Goal: Complete application form

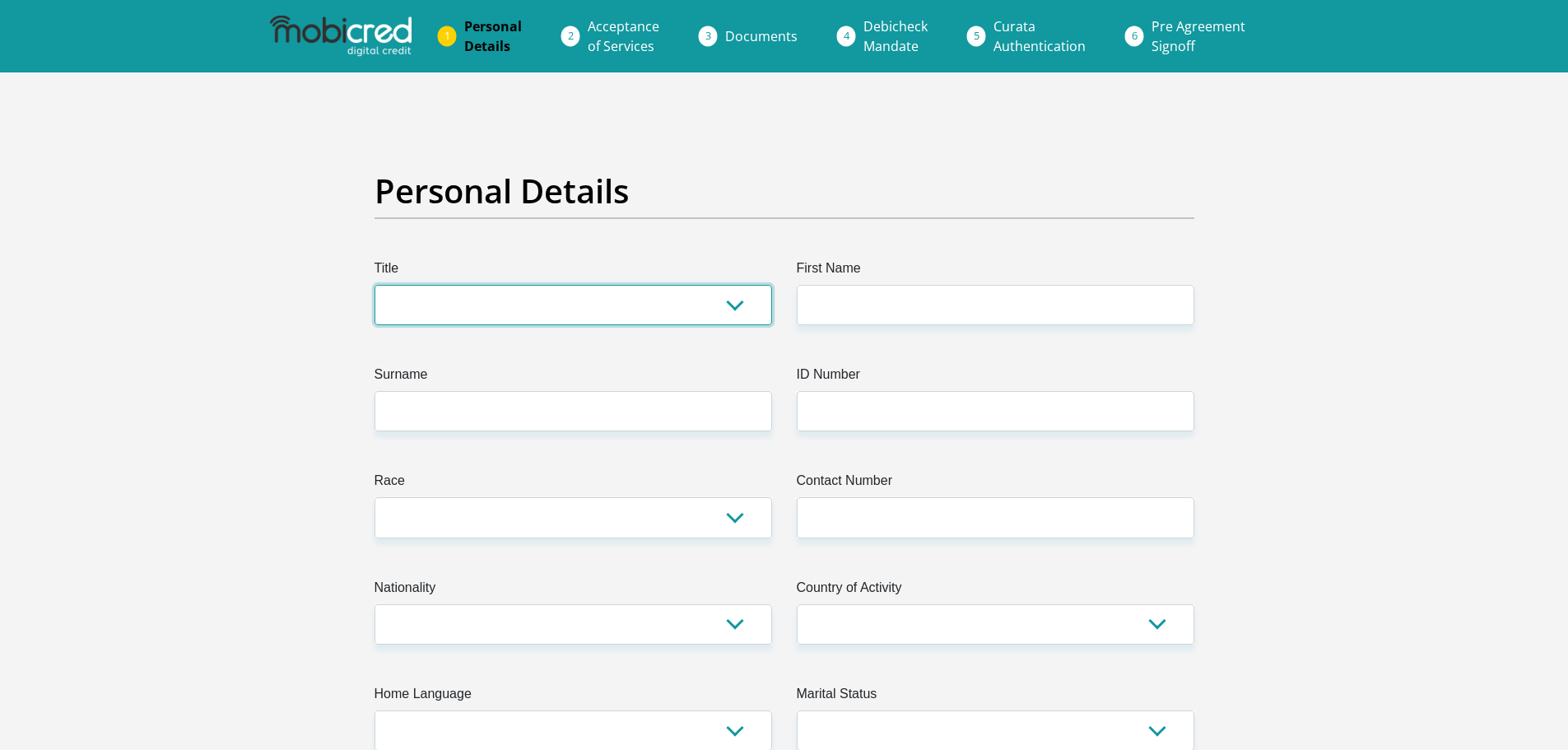
click at [732, 303] on select "Mr Ms Mrs Dr [PERSON_NAME]" at bounding box center [573, 305] width 397 height 40
select select "Mr"
click at [374, 285] on select "Mr Ms Mrs Dr [PERSON_NAME]" at bounding box center [573, 305] width 397 height 40
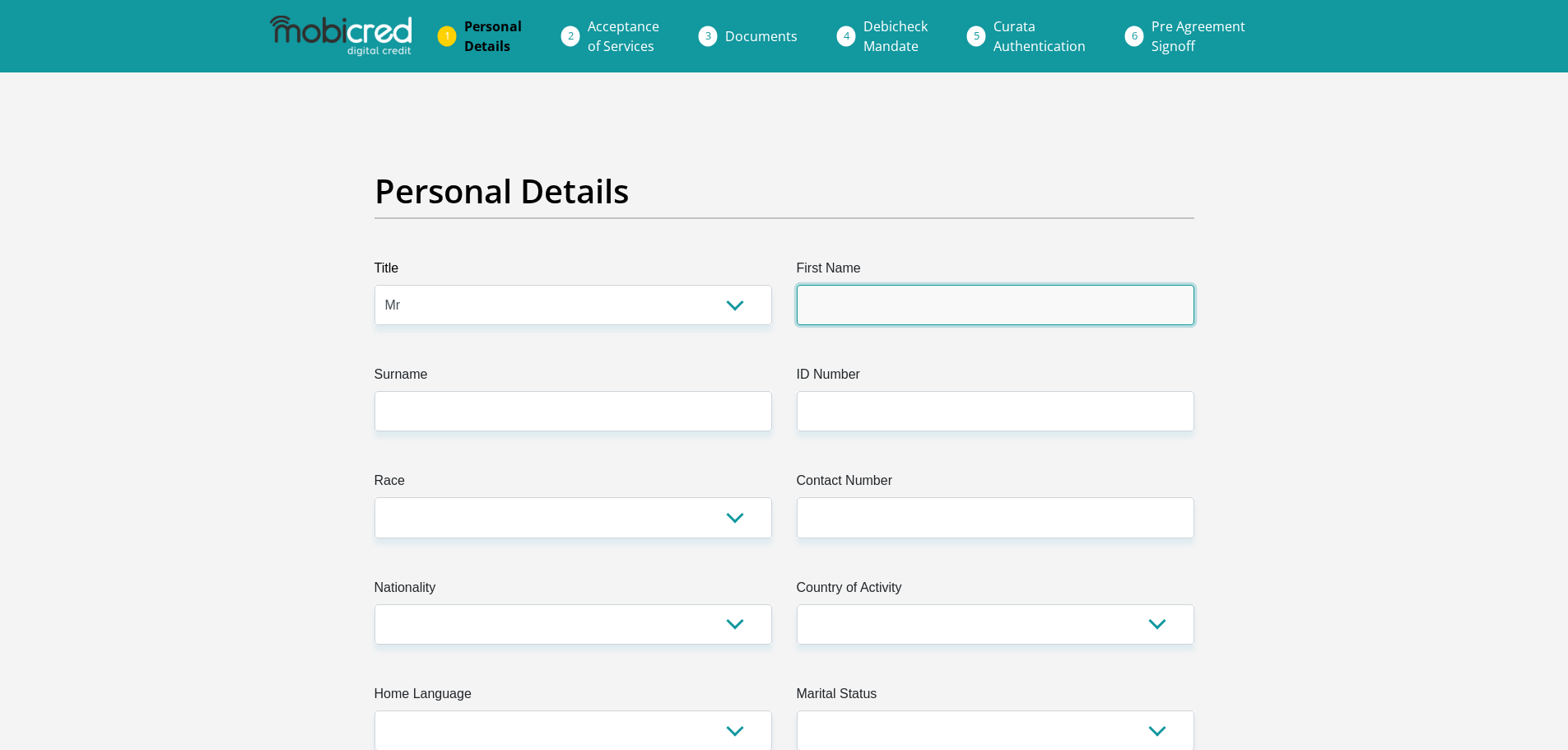
click at [883, 311] on input "First Name" at bounding box center [995, 305] width 397 height 40
type input "Rendani"
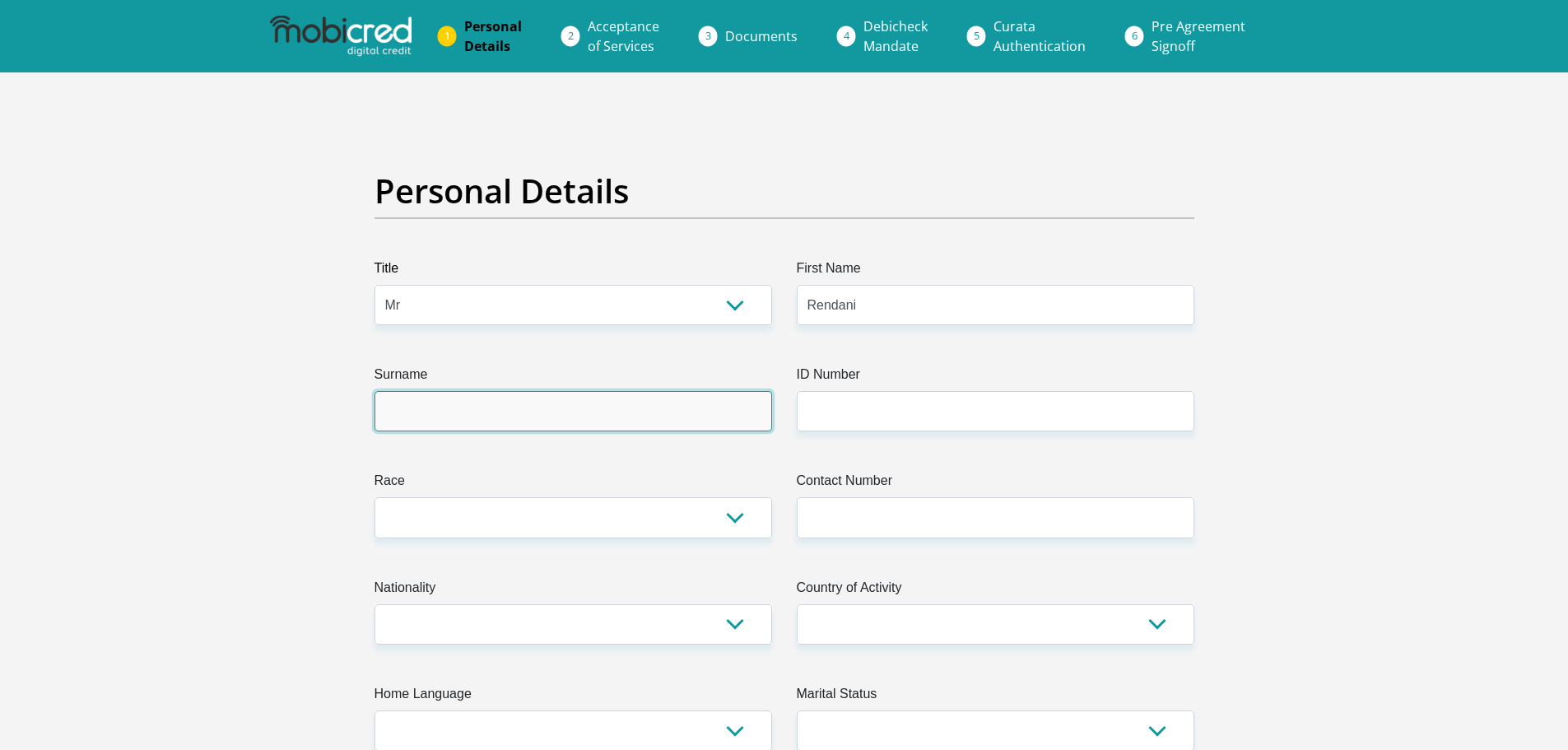
type input "Mulaudzi"
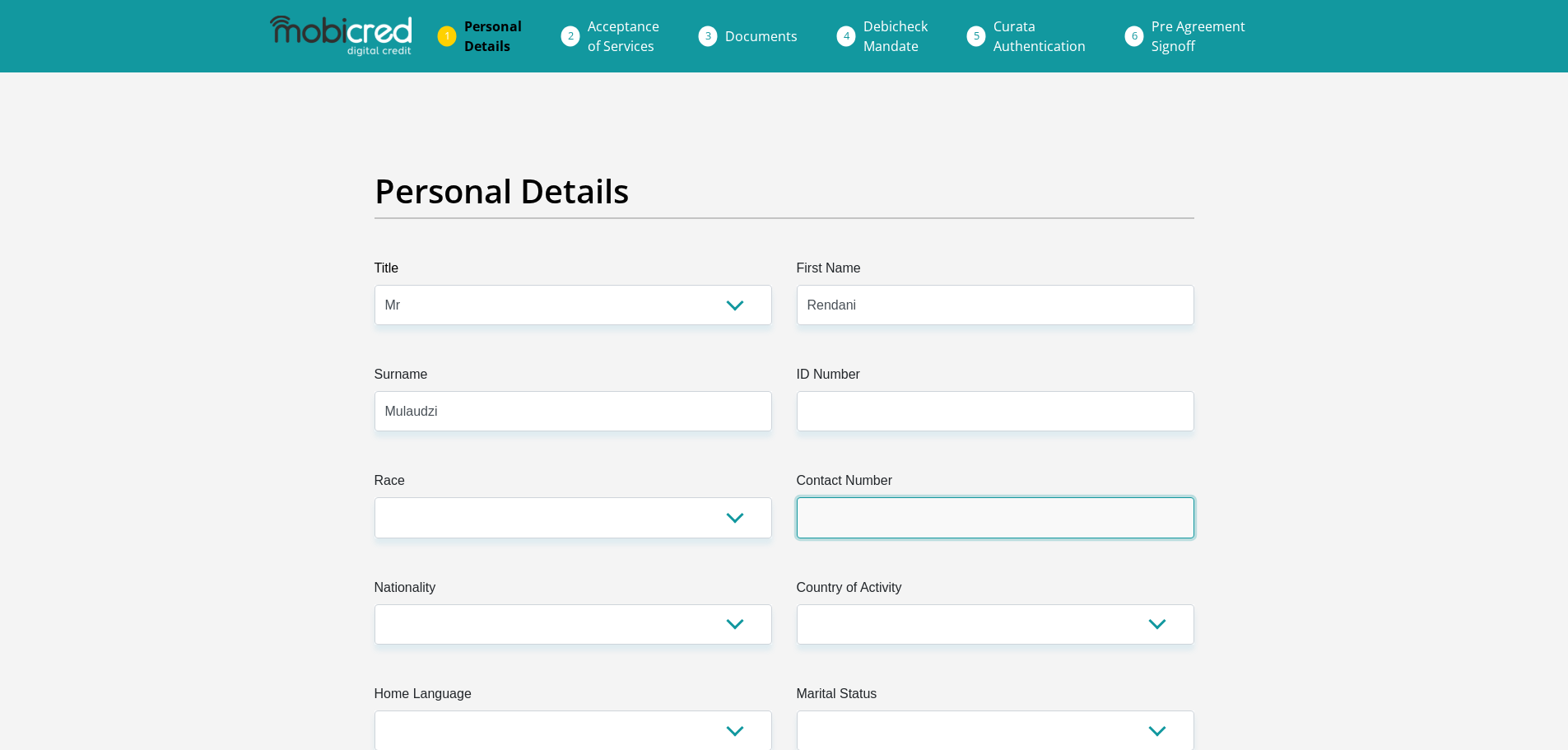
type input "0729394311"
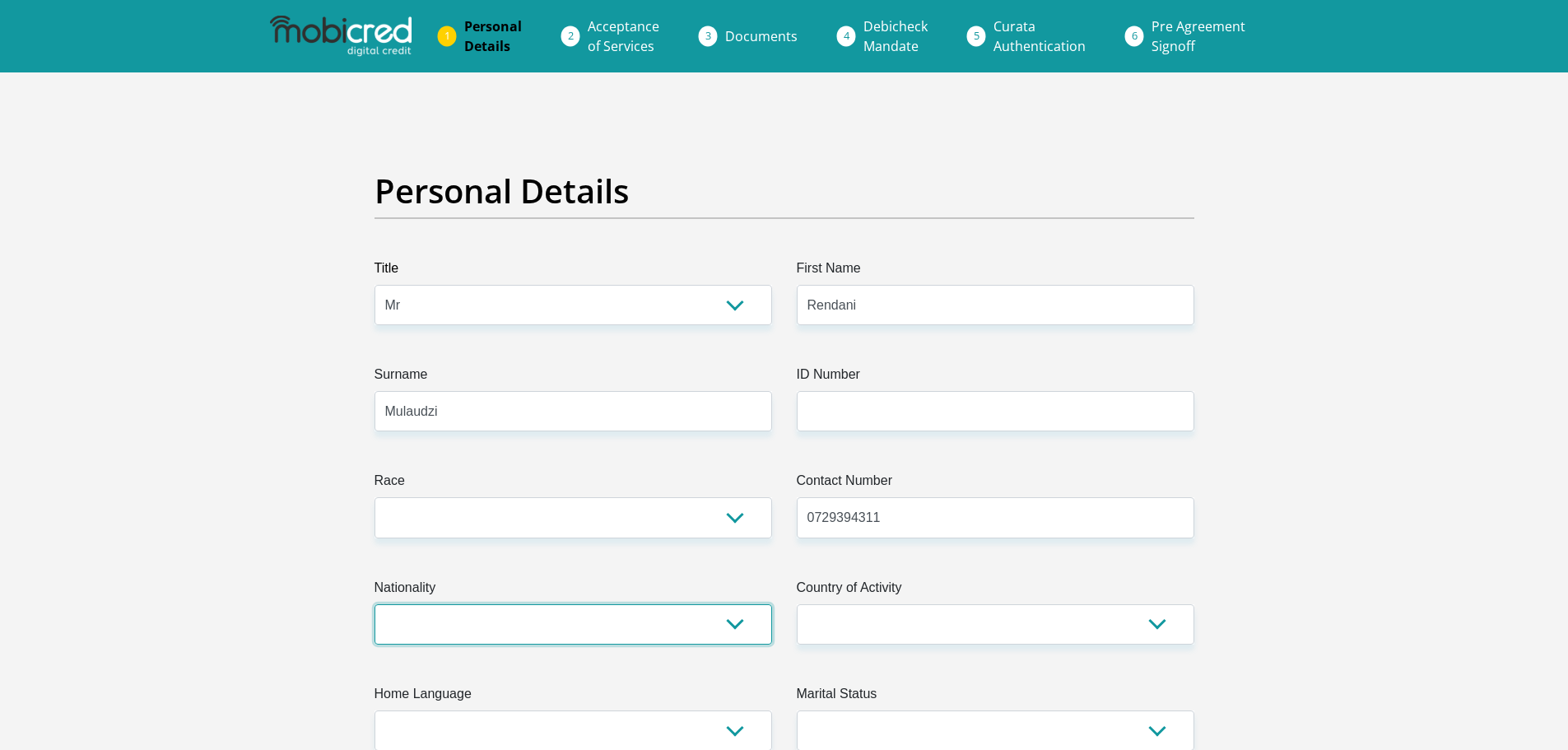
select select "ZAF"
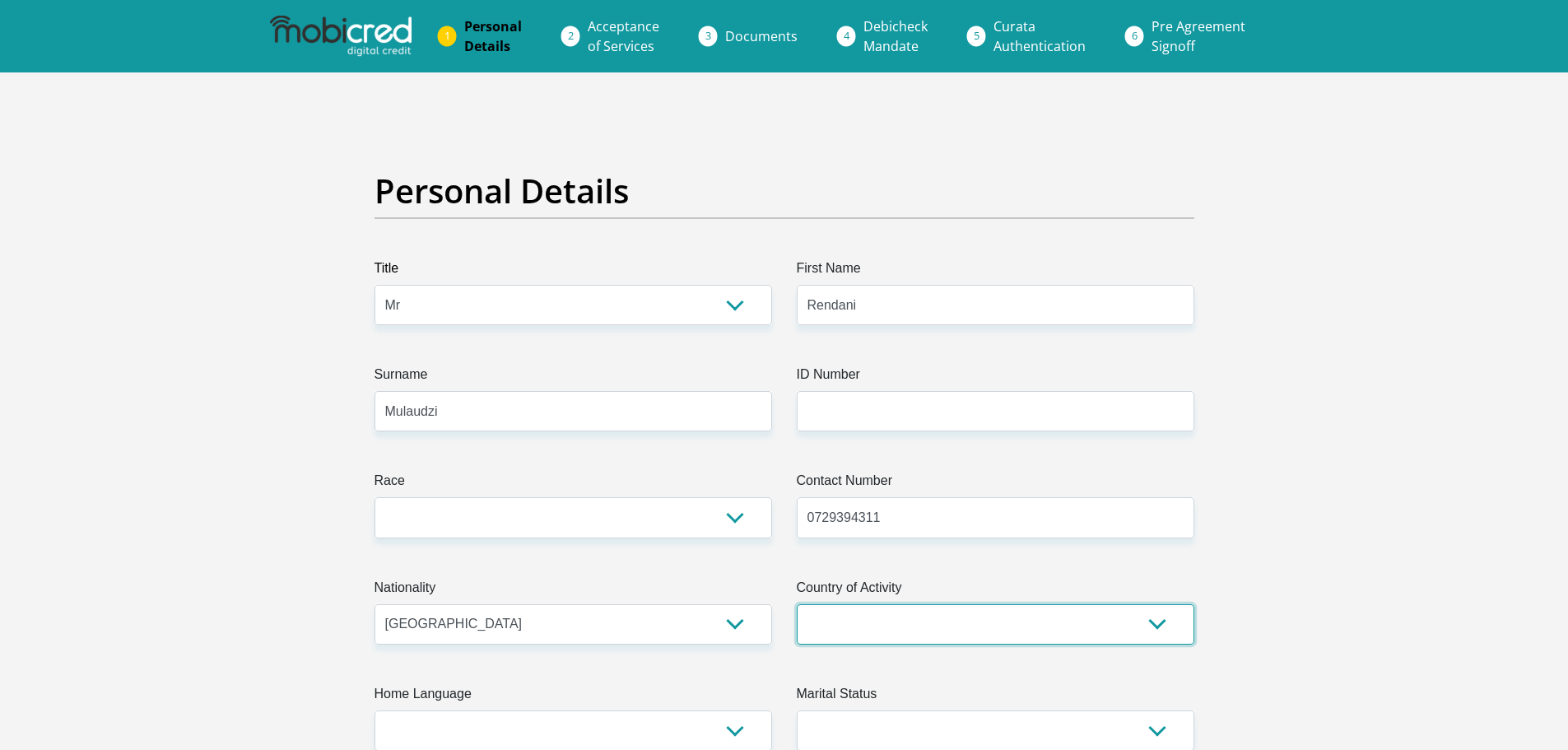
select select "ZAF"
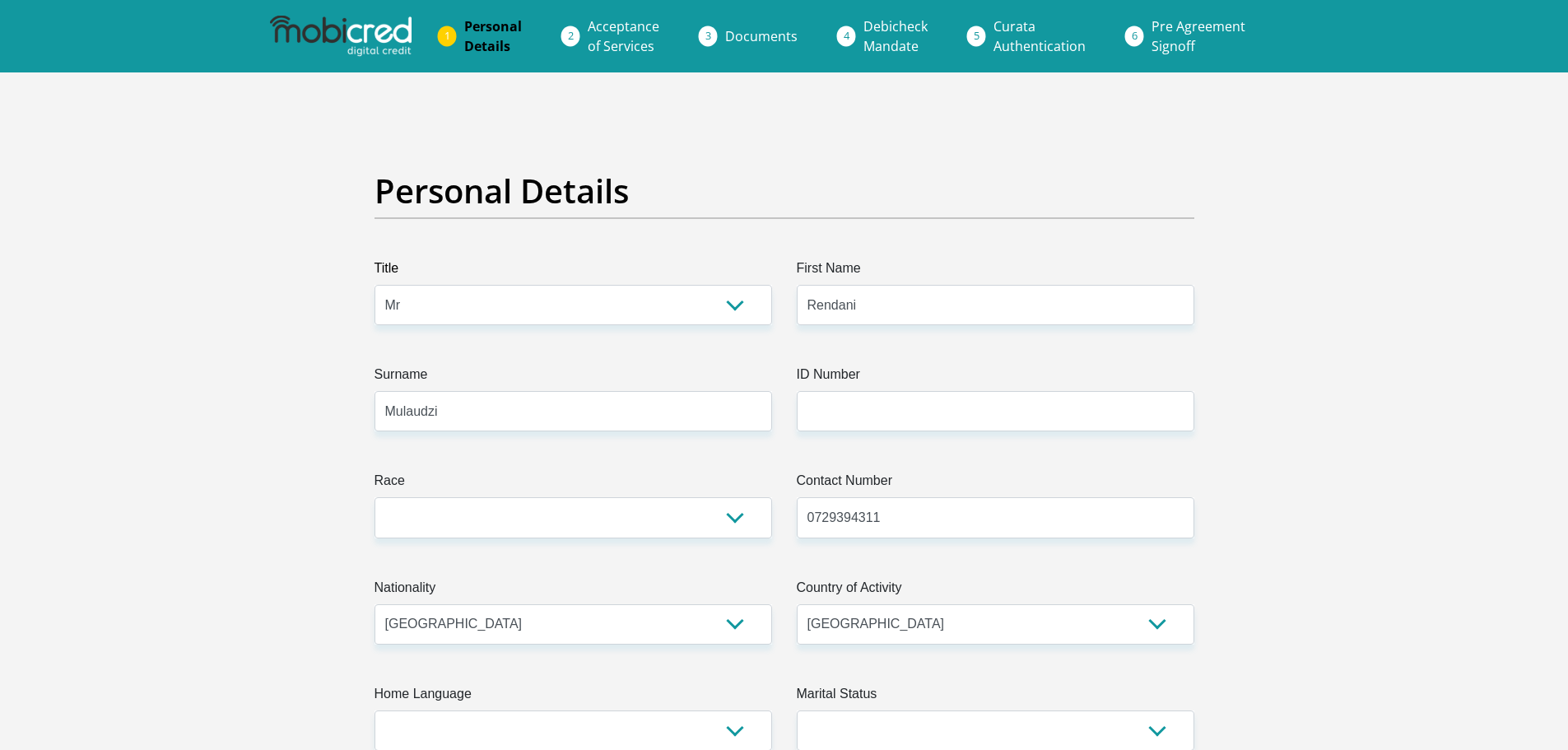
type input "[GEOGRAPHIC_DATA], Zandspruit Ext 4"
type input "[STREET_ADDRESS]"
type input "Randburg"
type input "2169"
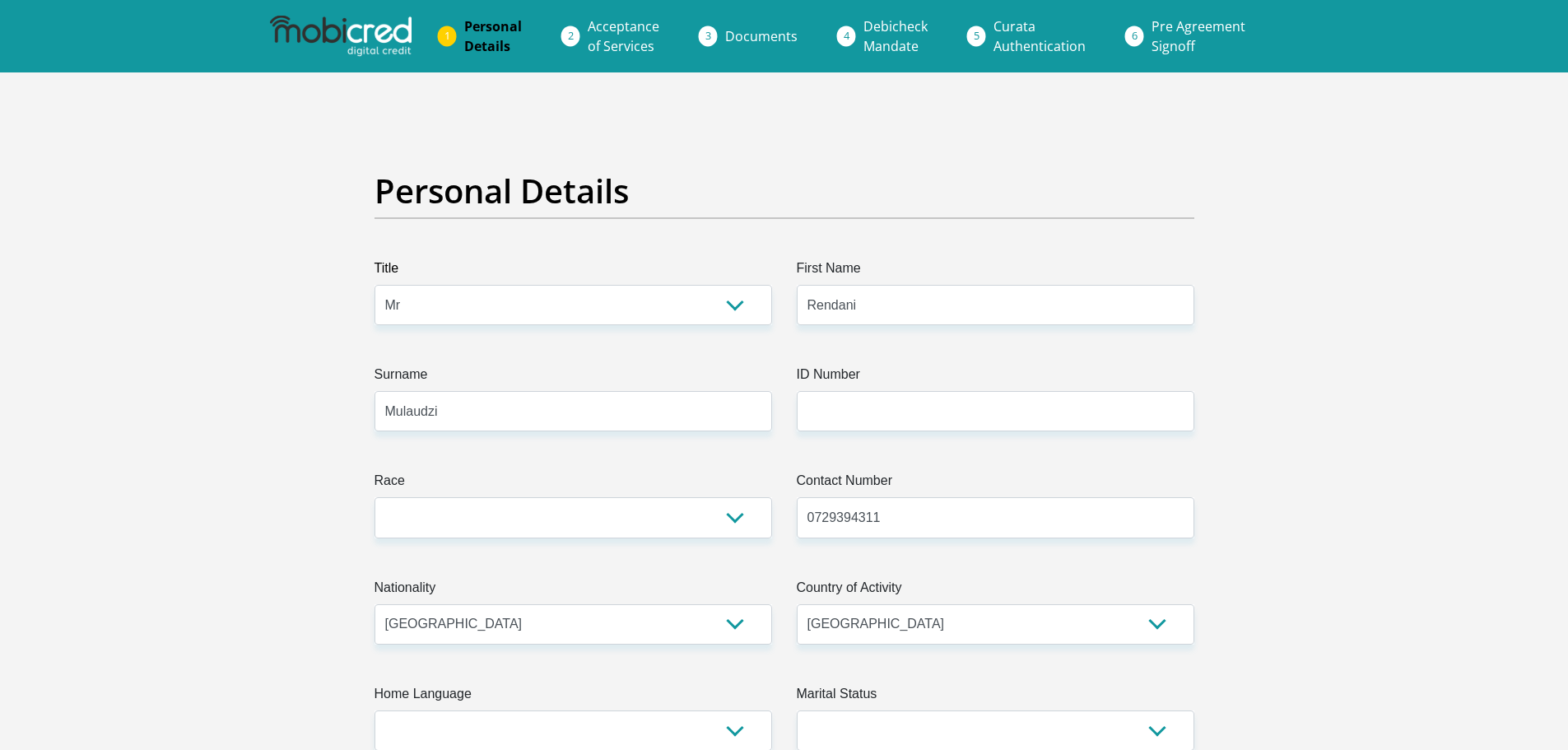
select select "Gauteng"
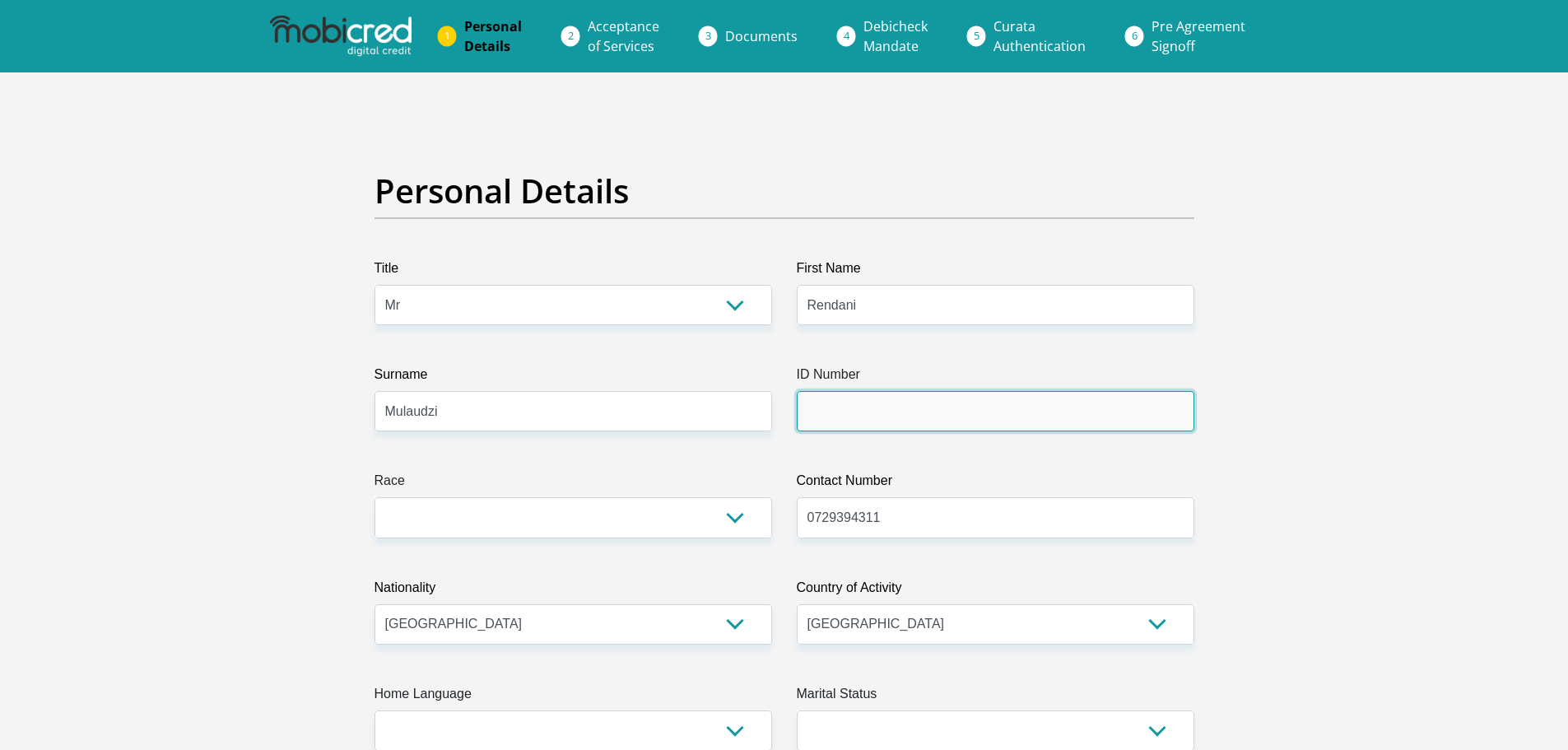
click at [972, 422] on input "ID Number" at bounding box center [995, 411] width 397 height 40
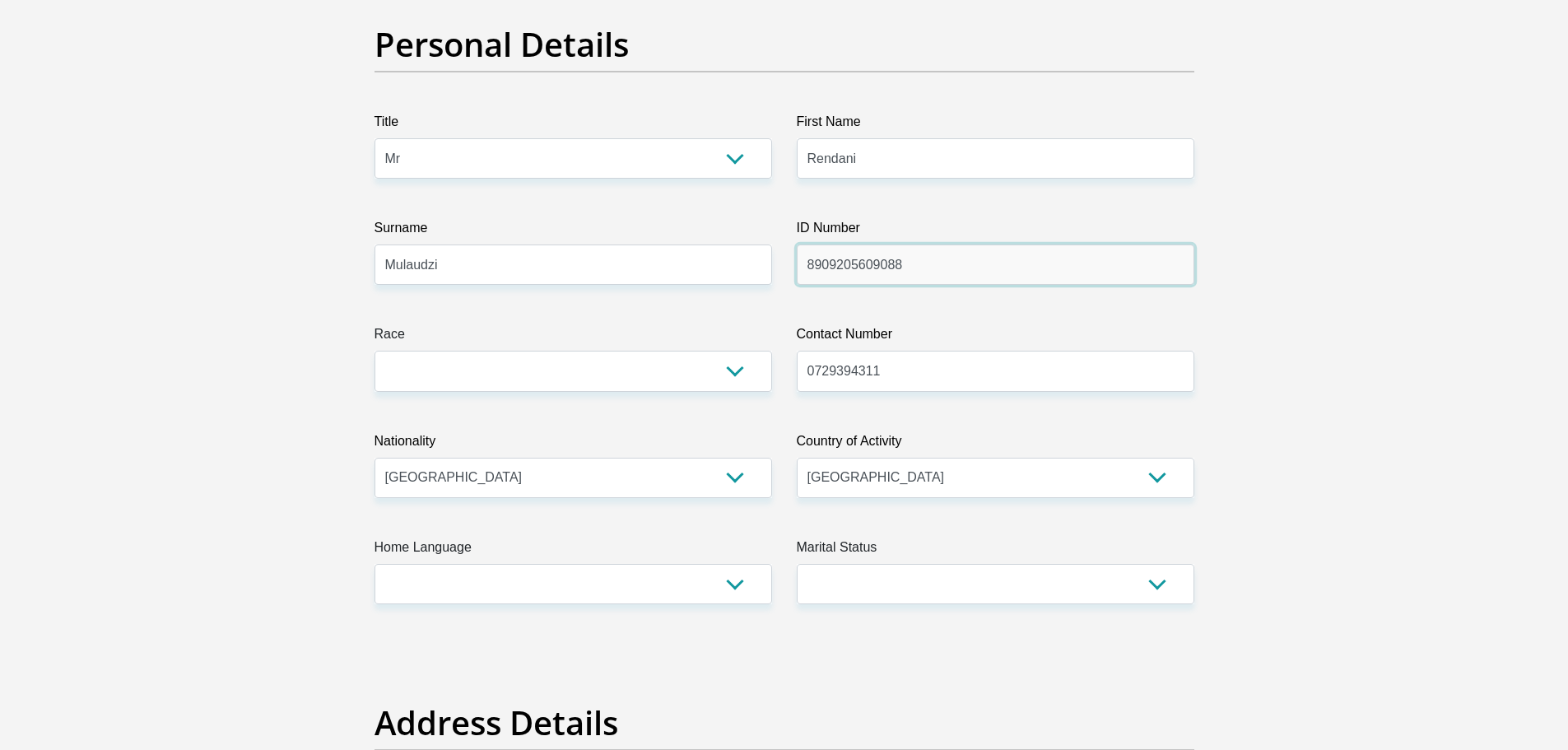
scroll to position [164, 0]
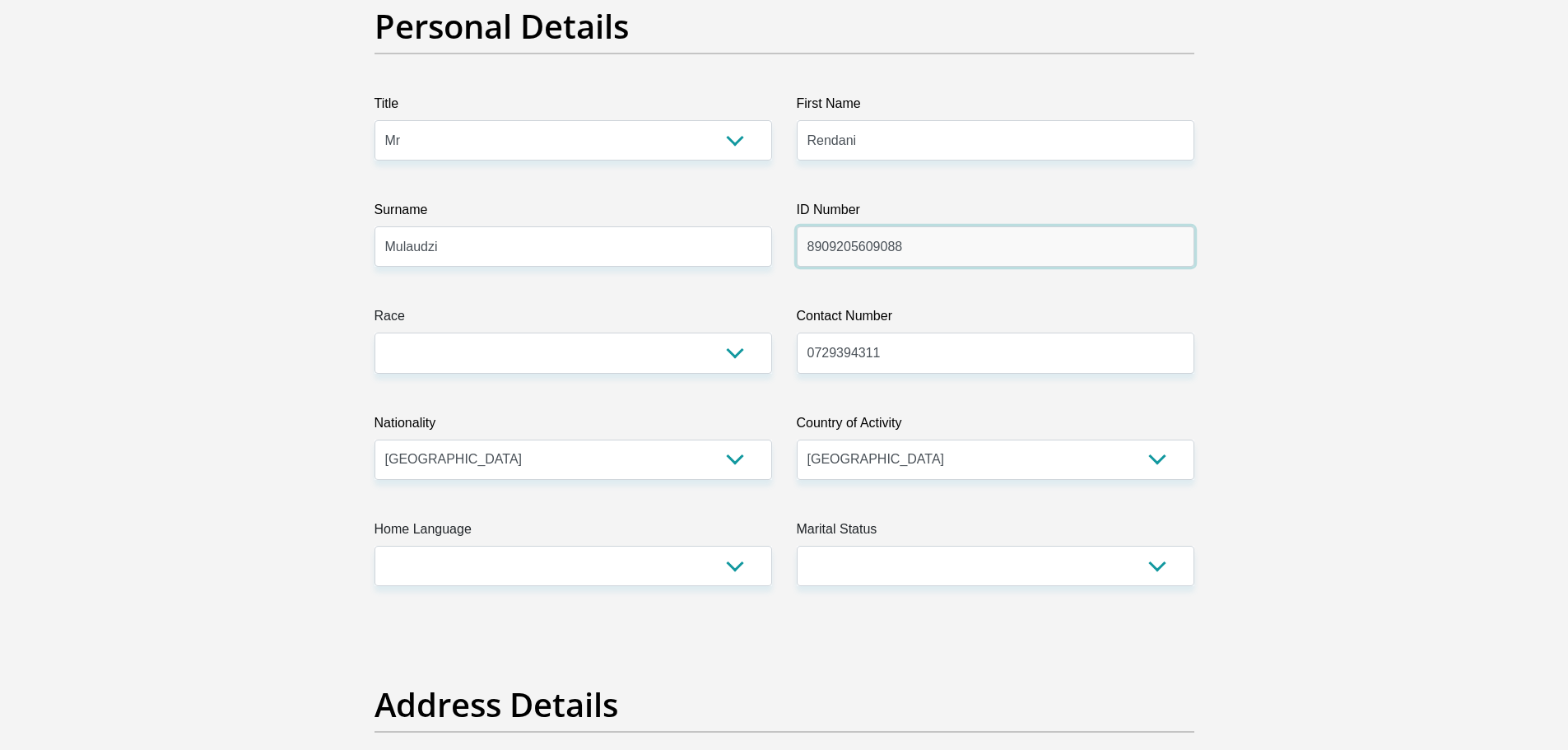
type input "8909205609088"
click at [731, 349] on select "Black Coloured Indian White Other" at bounding box center [573, 353] width 397 height 40
select select "1"
click at [374, 332] on select "Black Coloured Indian White Other" at bounding box center [573, 353] width 397 height 40
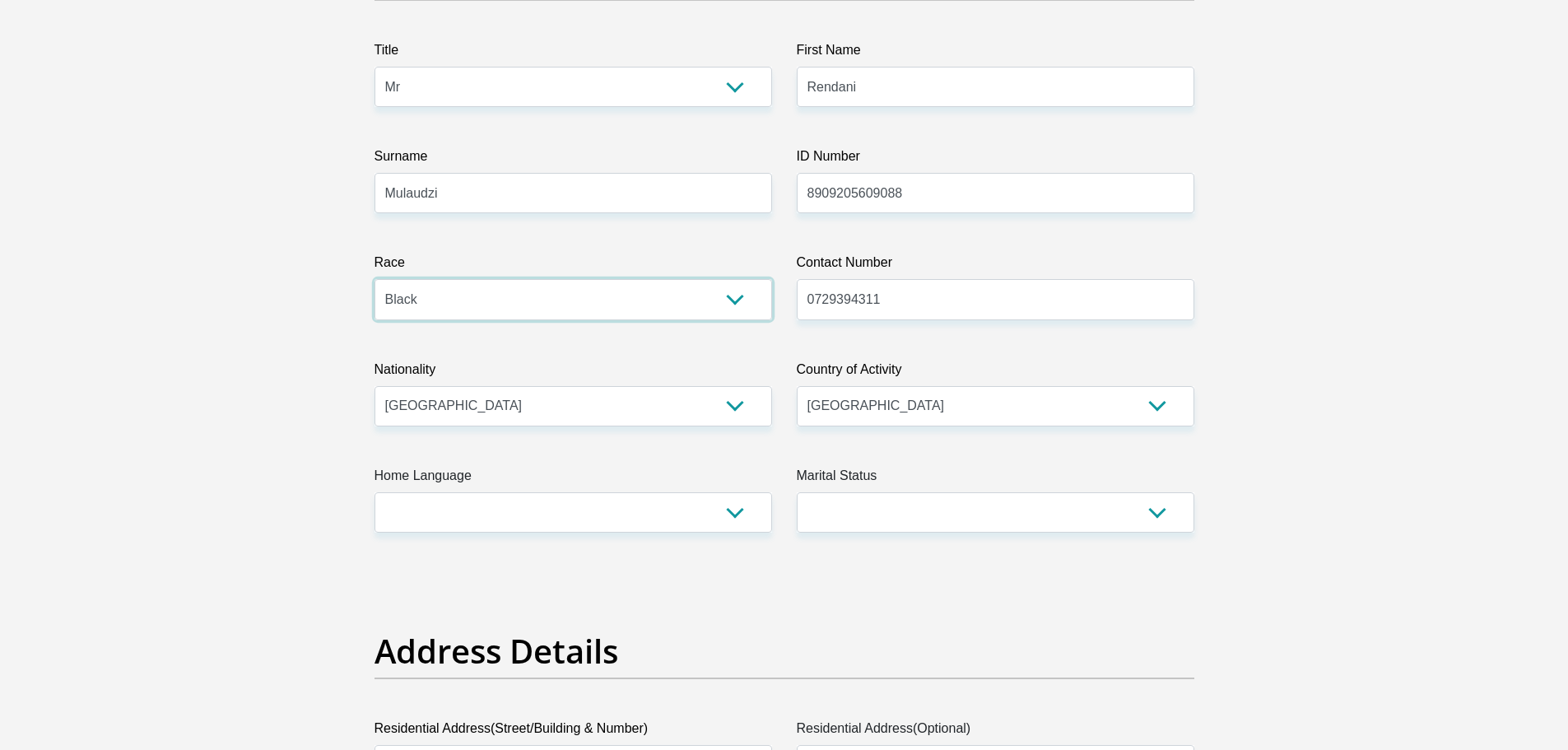
scroll to position [247, 0]
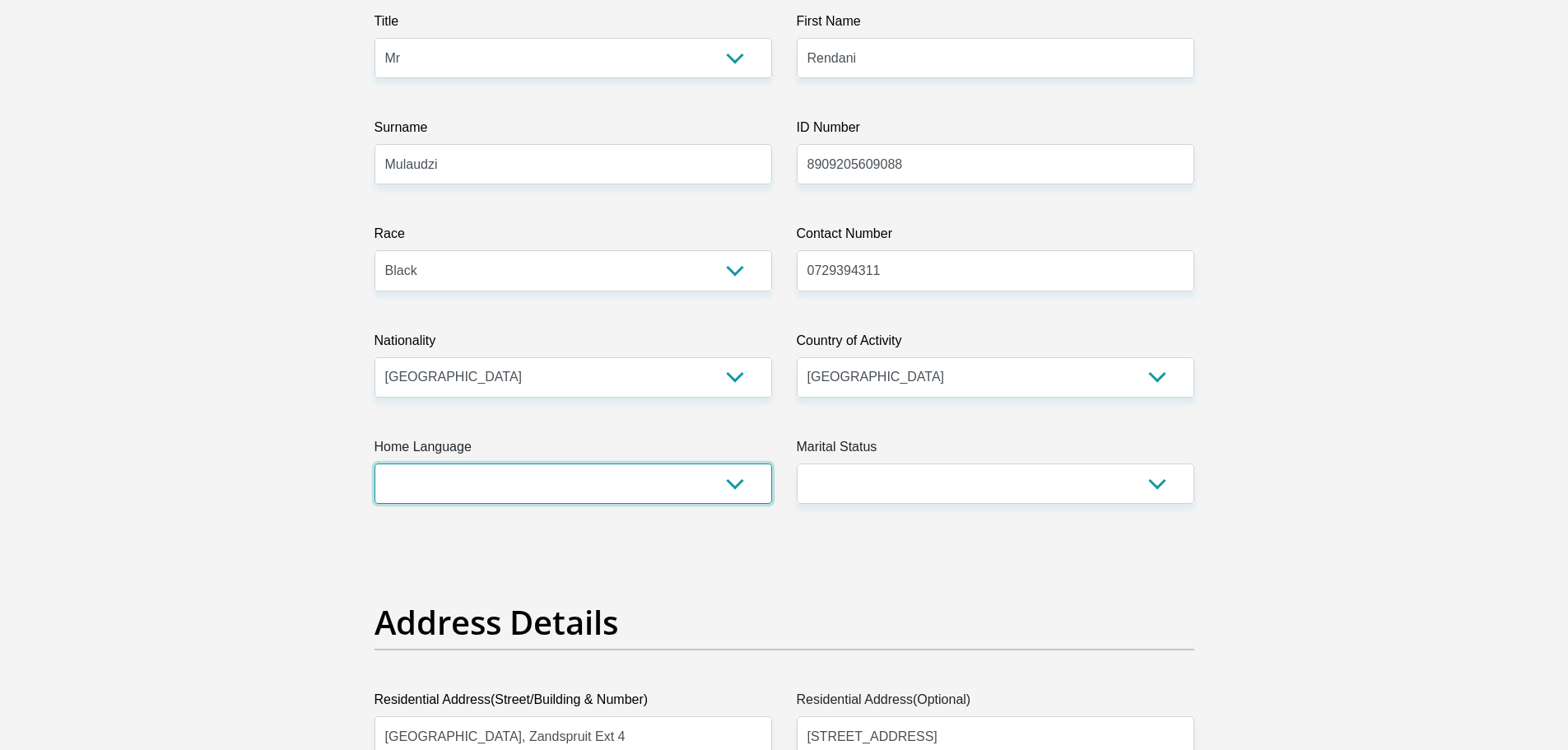
click at [738, 484] on select "Afrikaans English Sepedi South Ndebele Southern Sotho Swati Tsonga Tswana Venda…" at bounding box center [573, 484] width 397 height 40
click at [733, 487] on select "Afrikaans English Sepedi South Ndebele Southern Sotho Swati Tsonga Tswana Venda…" at bounding box center [573, 484] width 397 height 40
select select "ven"
click at [374, 463] on select "Afrikaans English Sepedi South Ndebele Southern Sotho Swati Tsonga Tswana Venda…" at bounding box center [573, 484] width 397 height 40
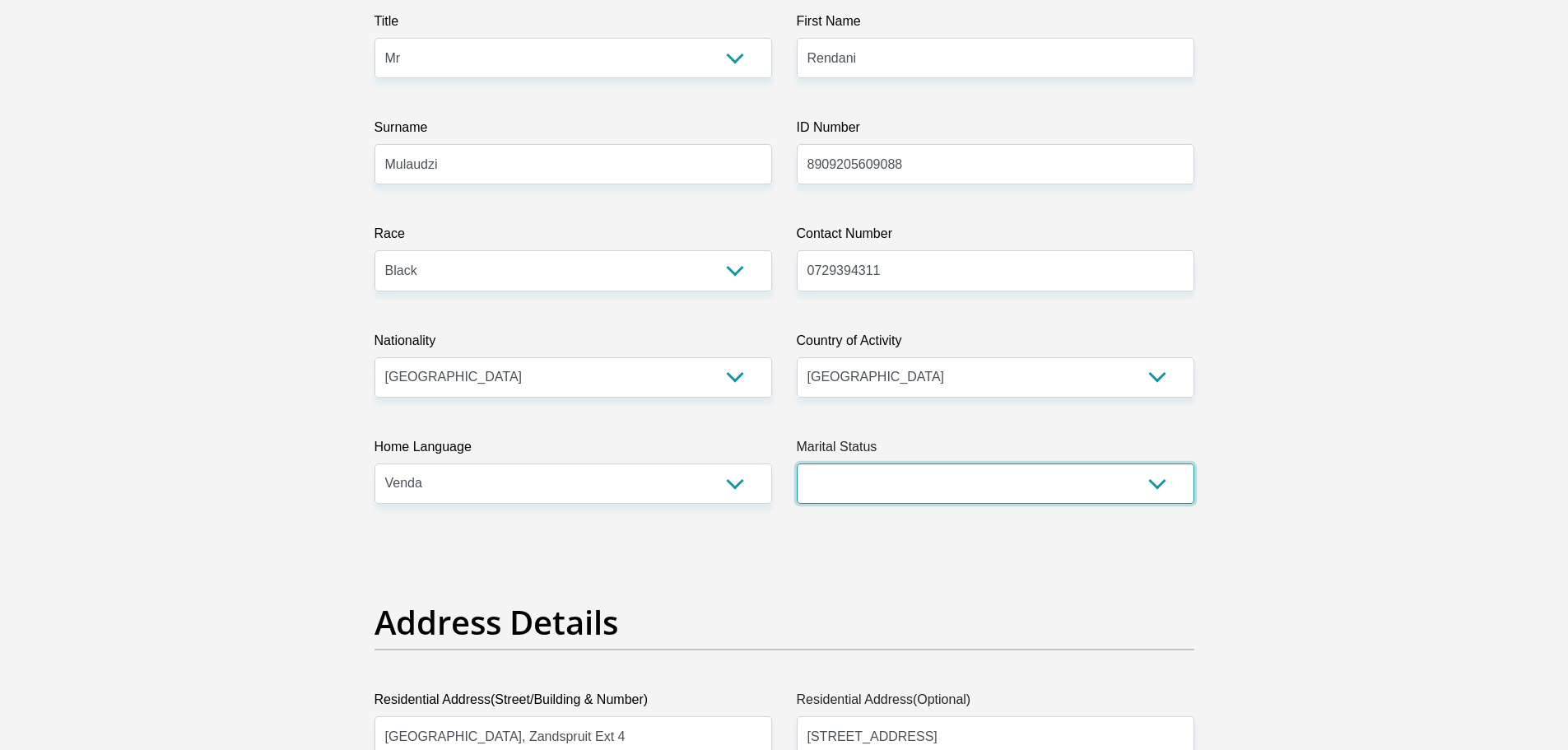
click at [1153, 477] on select "Married ANC Single Divorced Widowed Married COP or Customary Law" at bounding box center [995, 484] width 397 height 40
select select "1"
click at [796, 463] on select "Married ANC Single Divorced Widowed Married COP or Customary Law" at bounding box center [995, 484] width 397 height 40
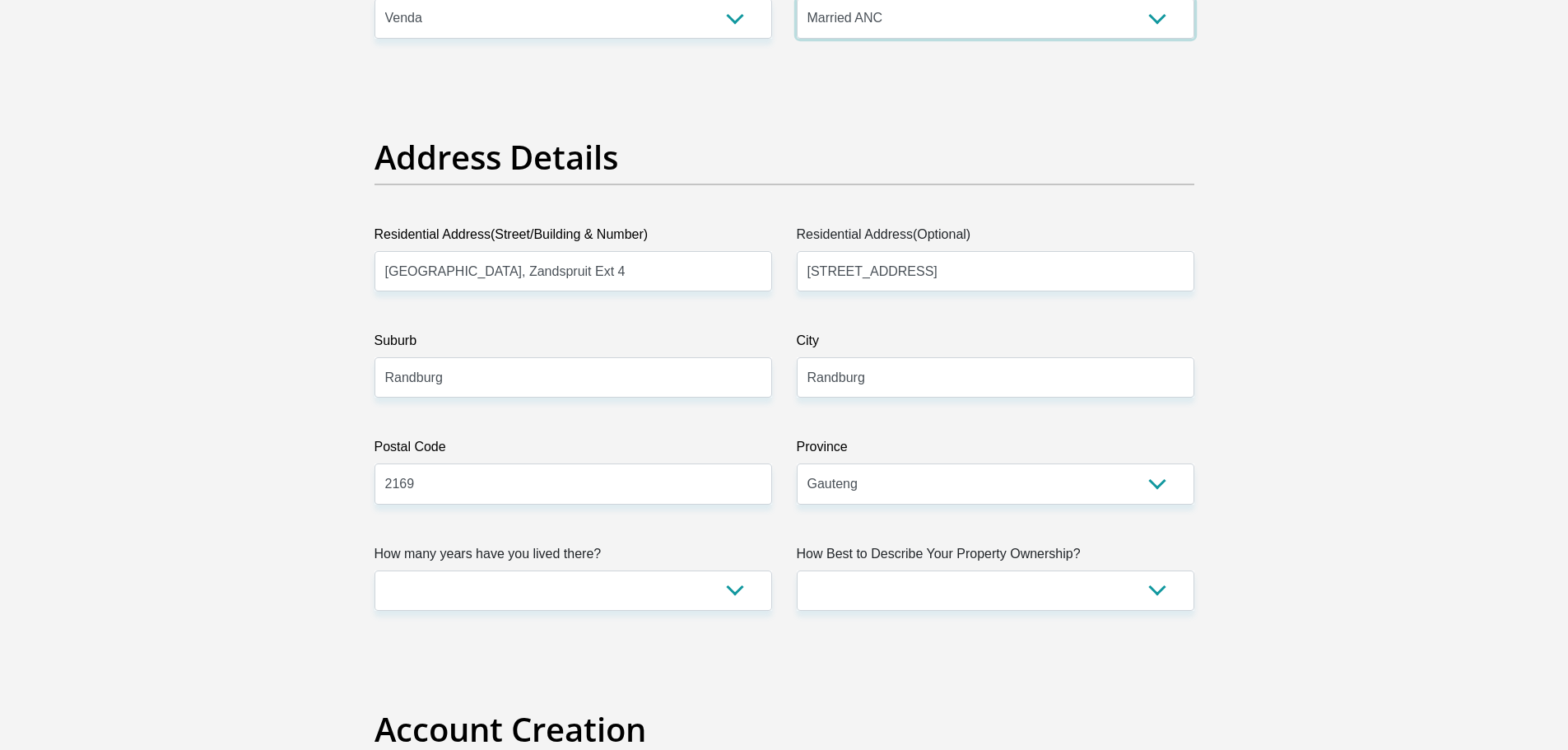
scroll to position [741, 0]
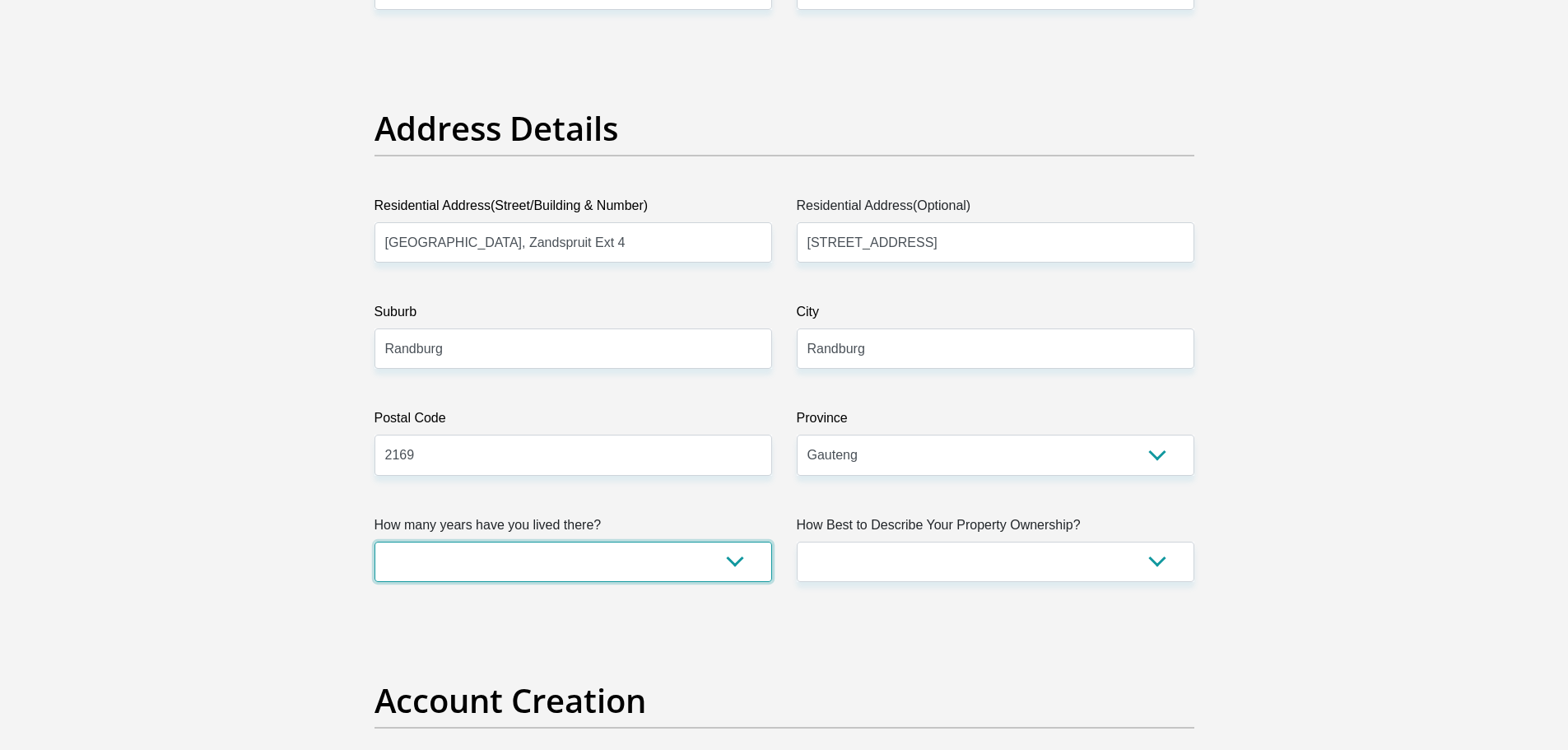
click at [738, 573] on select "less than 1 year 1-3 years 3-5 years 5+ years" at bounding box center [573, 562] width 397 height 40
select select "5"
click at [374, 542] on select "less than 1 year 1-3 years 3-5 years 5+ years" at bounding box center [573, 562] width 397 height 40
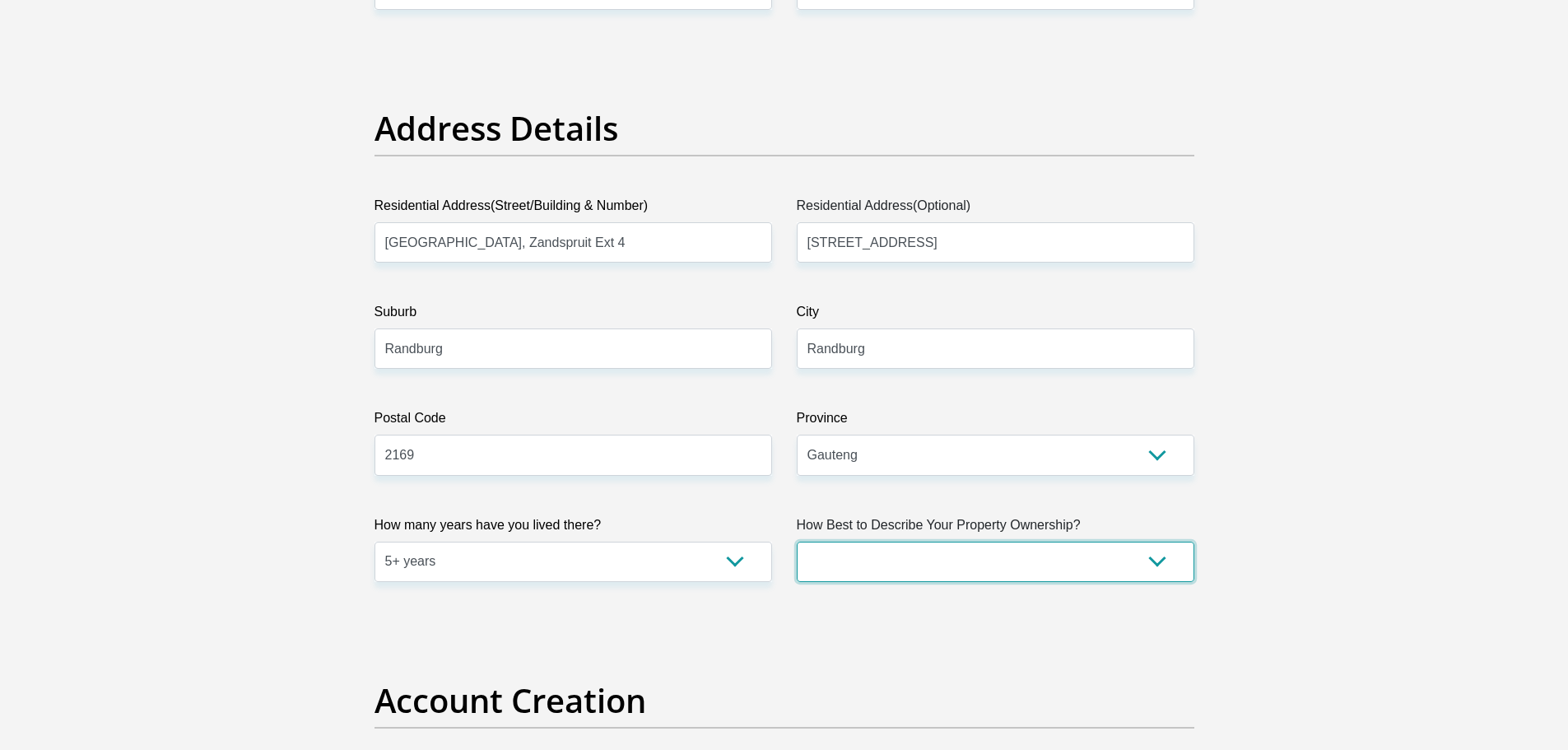
click at [919, 555] on select "Owned Rented Family Owned Company Dwelling" at bounding box center [995, 562] width 397 height 40
select select "Owned"
click at [796, 542] on select "Owned Rented Family Owned Company Dwelling" at bounding box center [995, 562] width 397 height 40
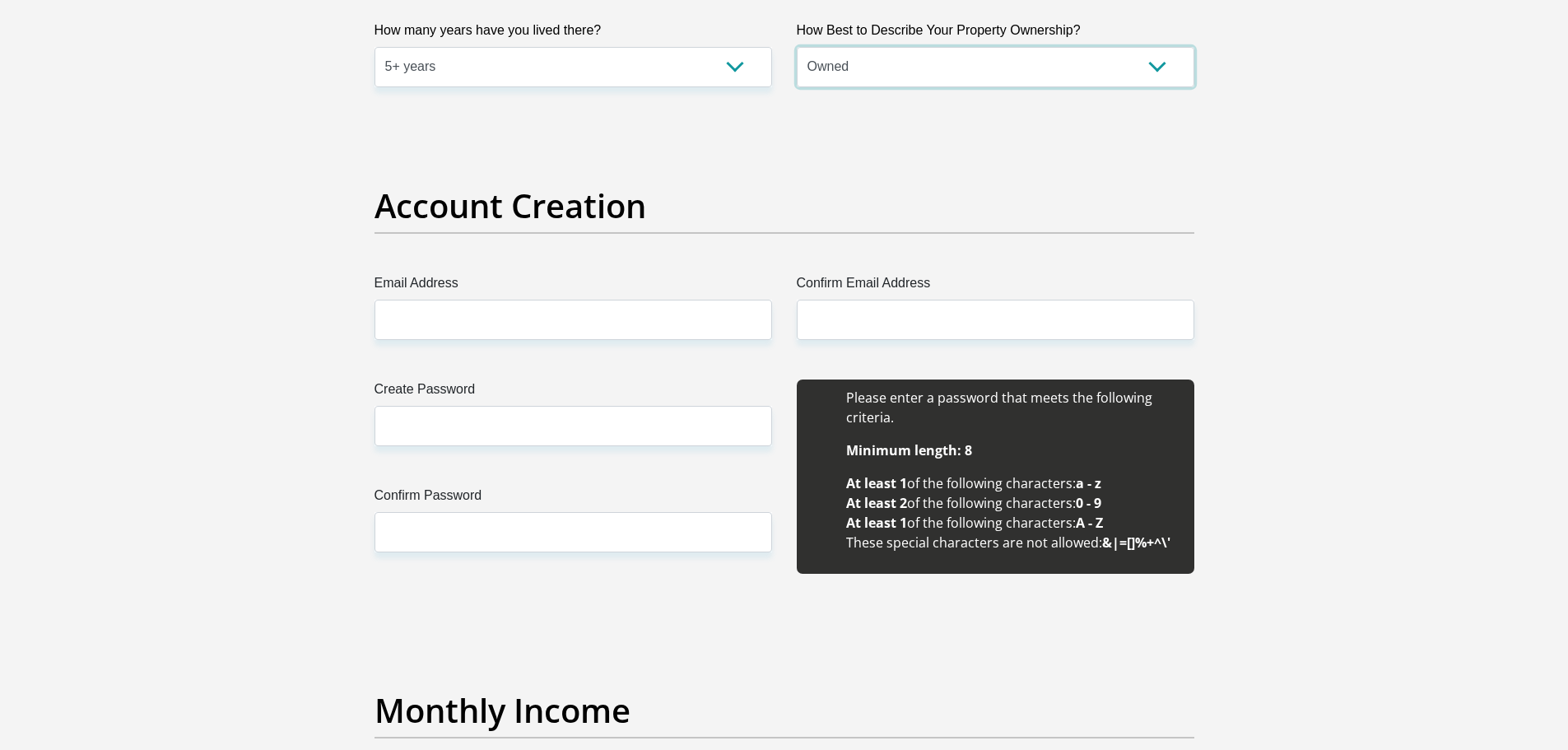
scroll to position [1235, 0]
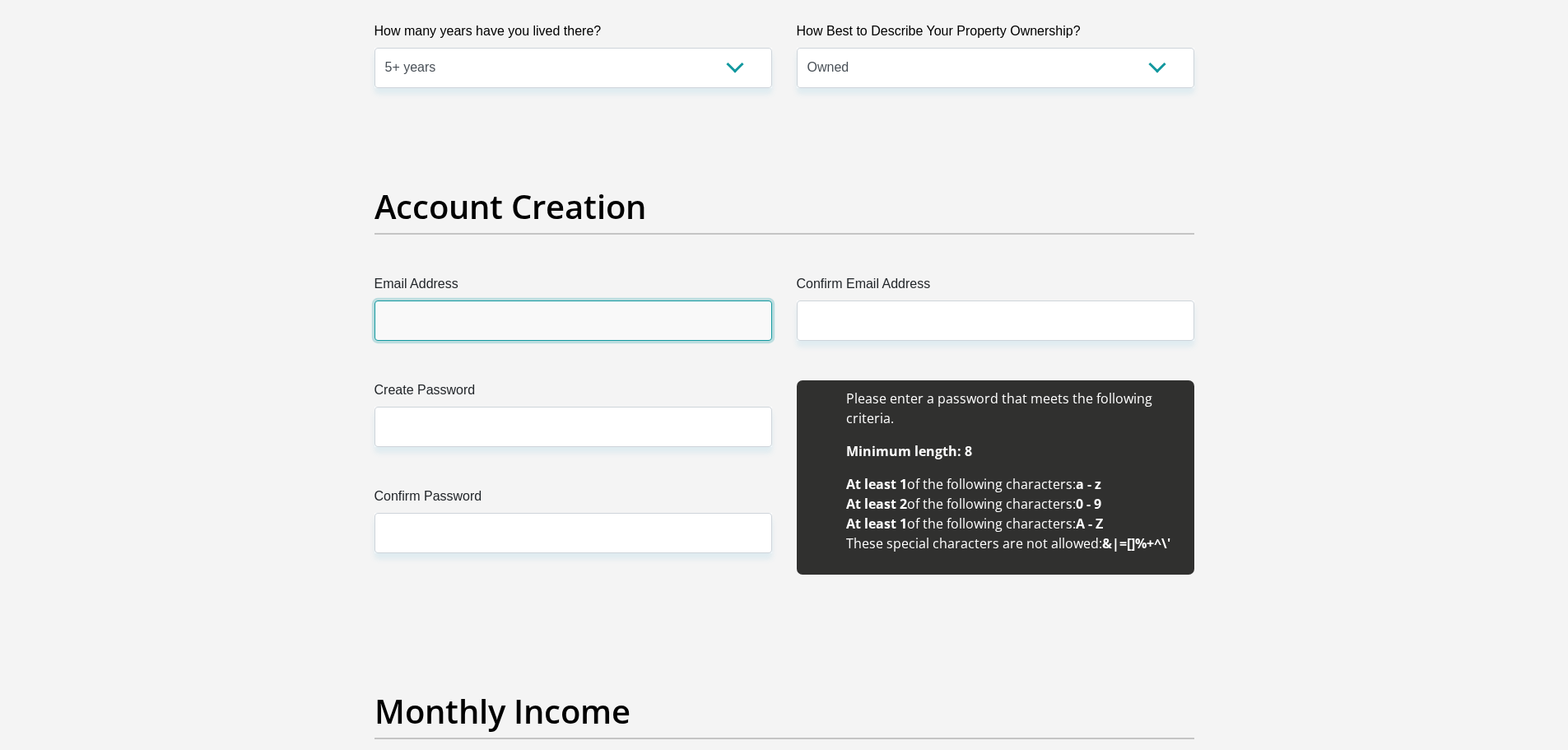
click at [566, 324] on input "Email Address" at bounding box center [573, 321] width 397 height 40
type input "[EMAIL_ADDRESS][DOMAIN_NAME]"
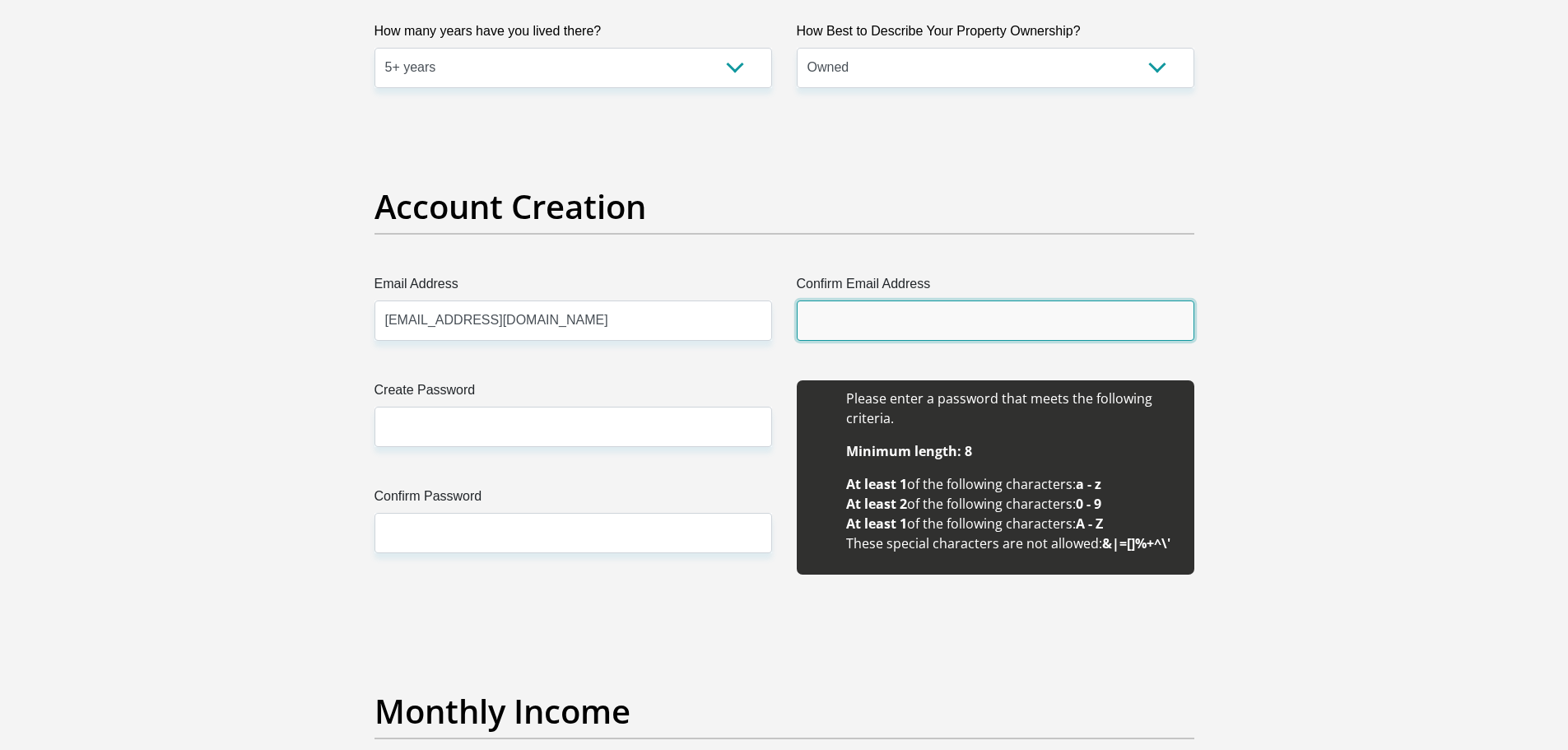
type input "[EMAIL_ADDRESS][DOMAIN_NAME]"
type input "Rendani"
type input "Mulaudzi"
type input "0729394311"
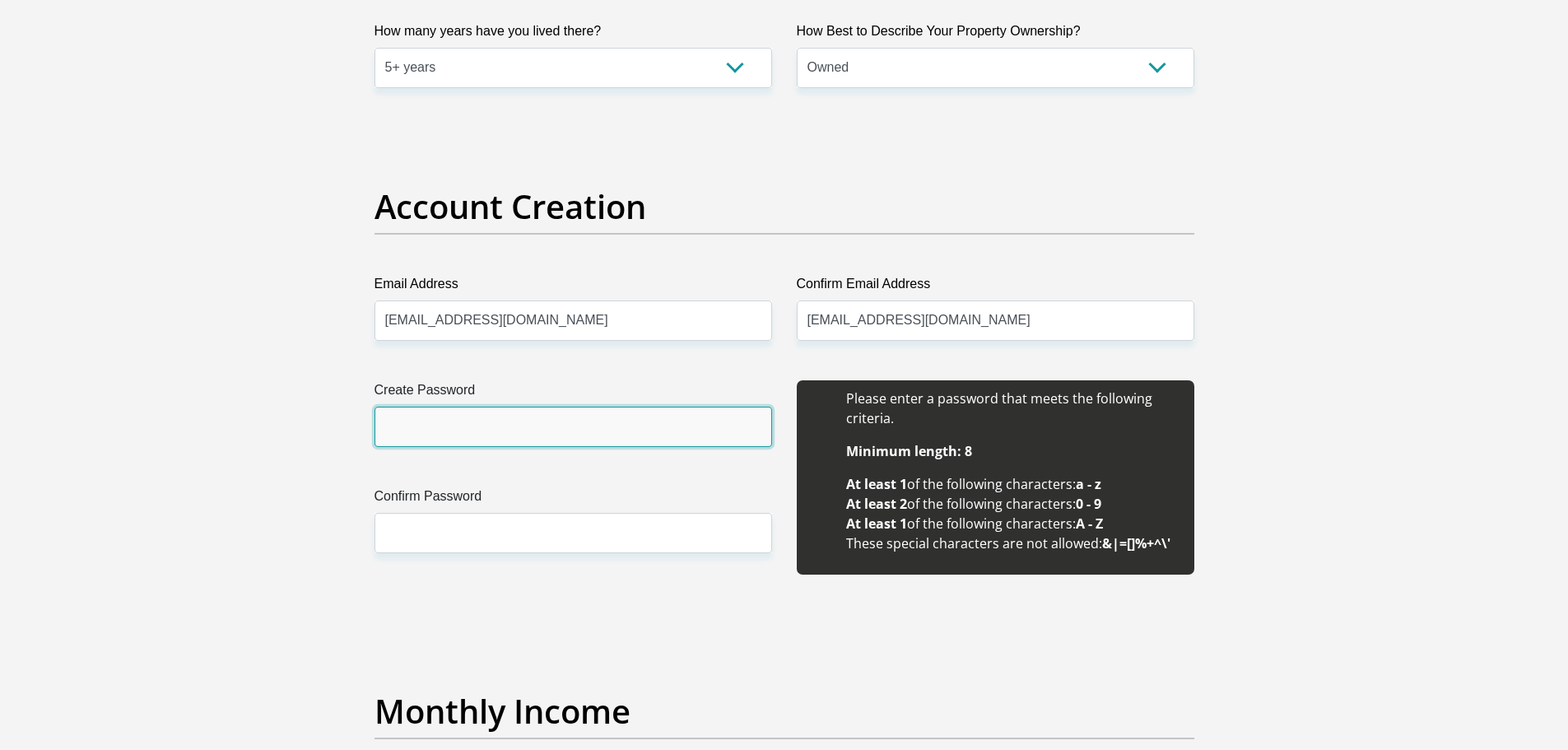
click at [560, 424] on input "Create Password" at bounding box center [573, 427] width 397 height 40
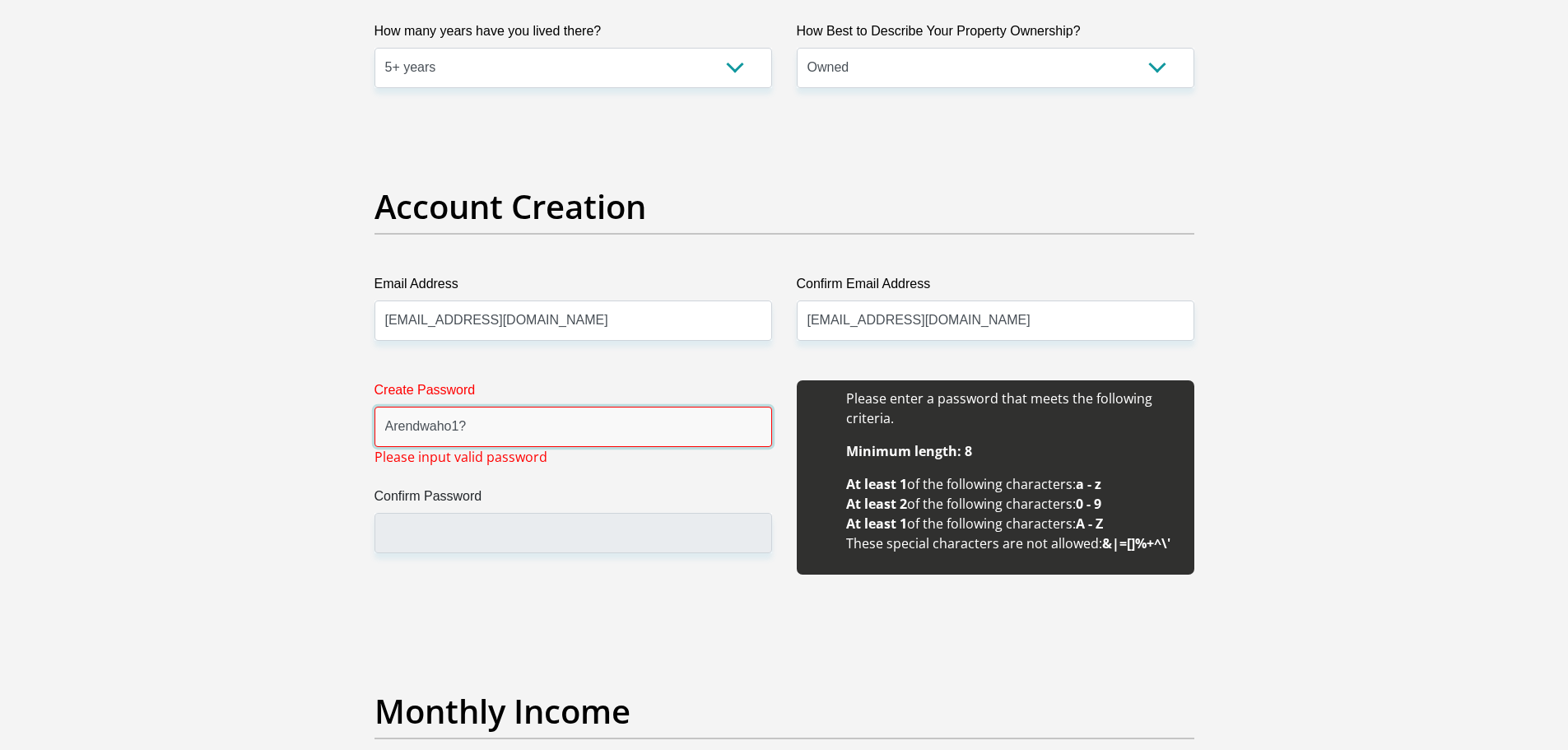
click at [389, 431] on input "Arendwaho1?" at bounding box center [573, 427] width 397 height 40
click at [381, 432] on input "Arendwaho1?" at bounding box center [573, 427] width 397 height 40
drag, startPoint x: 975, startPoint y: 450, endPoint x: 865, endPoint y: 451, distance: 110.0
click at [865, 451] on li "Minimum length: 8" at bounding box center [1012, 451] width 331 height 19
drag, startPoint x: 1108, startPoint y: 506, endPoint x: 847, endPoint y: 505, distance: 261.0
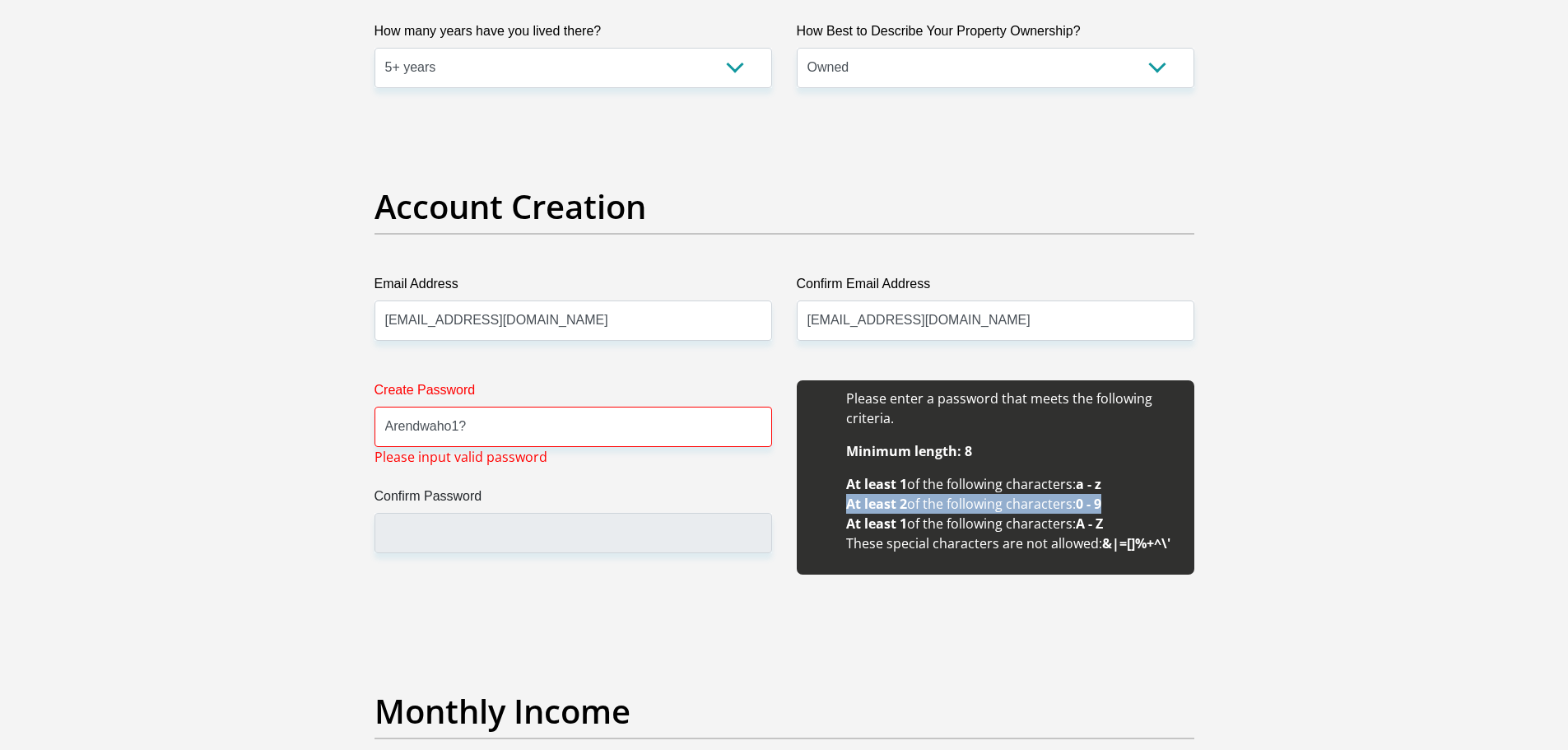
click at [847, 505] on li "At least 2 of the following characters: 0 - 9" at bounding box center [1012, 504] width 331 height 19
drag, startPoint x: 843, startPoint y: 522, endPoint x: 1197, endPoint y: 517, distance: 354.0
click at [1197, 517] on div "Please enter a password that meets the following criteria. Minimum length: 8 At…" at bounding box center [995, 487] width 422 height 213
click at [459, 425] on input "Arendwaho1?" at bounding box center [573, 427] width 397 height 40
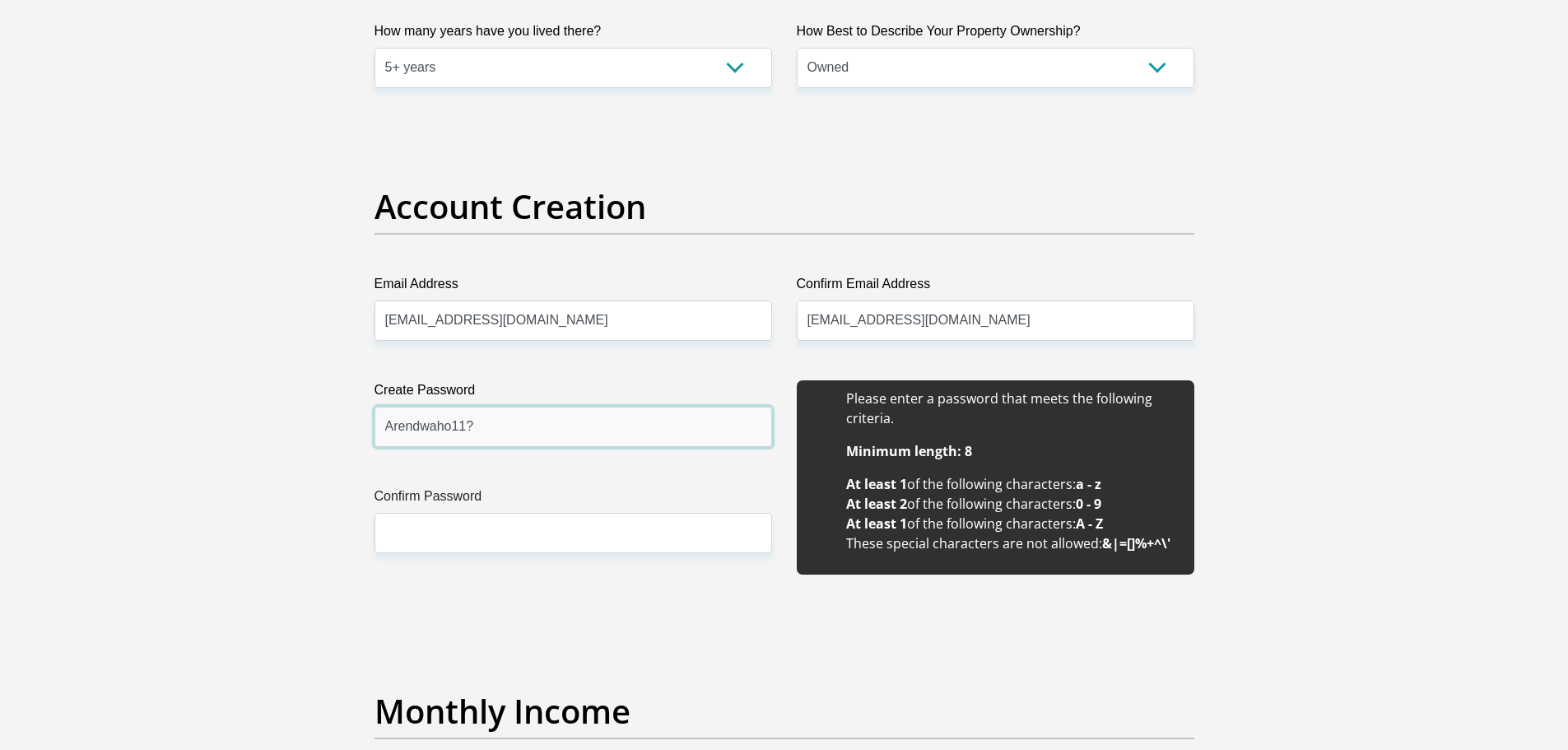
type input "Arendwaho11?"
click at [639, 548] on input "Confirm Password" at bounding box center [573, 533] width 397 height 40
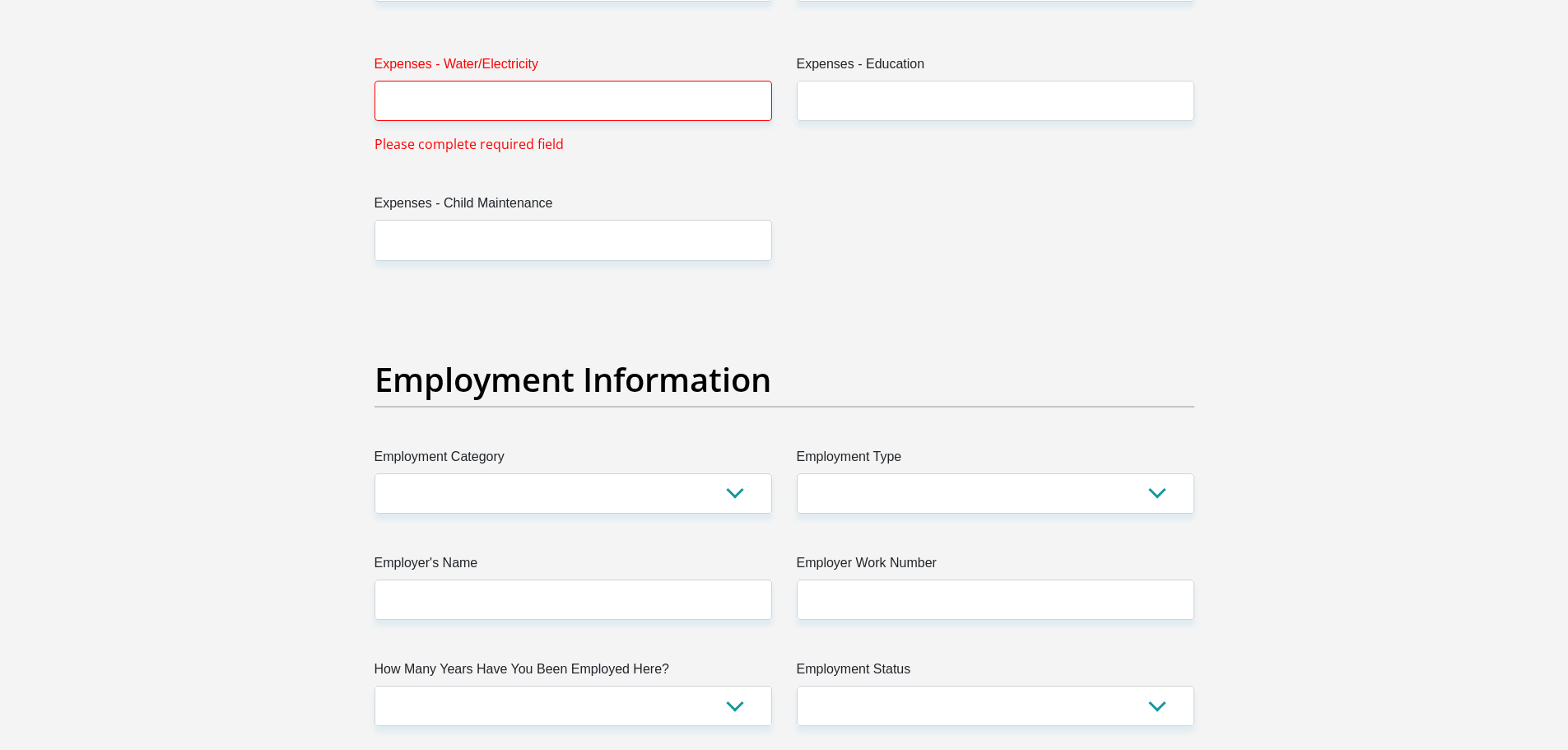
scroll to position [2542, 0]
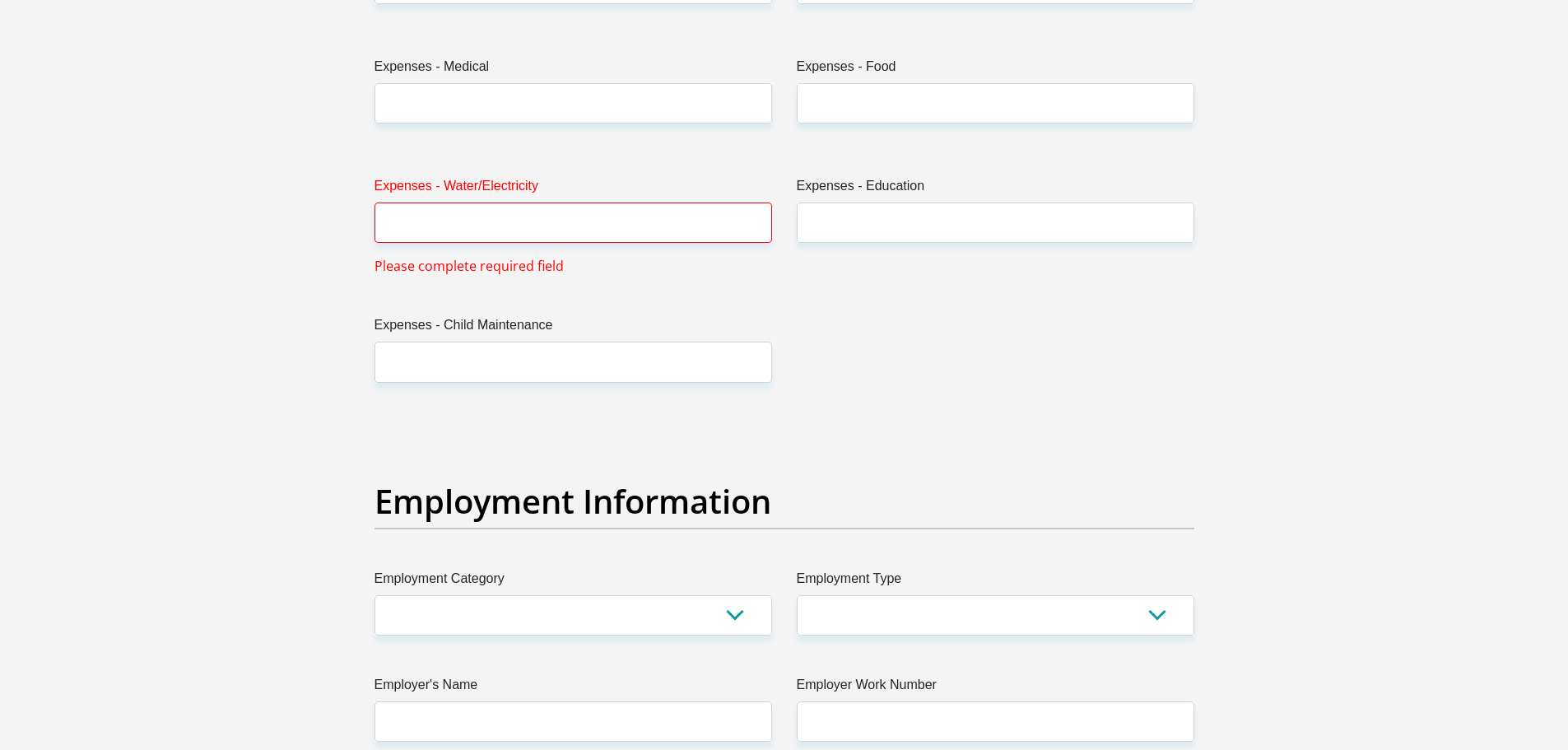
type input "Arendwaho11?"
click at [731, 621] on select "AGRICULTURE ALCOHOL & TOBACCO CONSTRUCTION MATERIALS METALLURGY EQUIPMENT FOR R…" at bounding box center [573, 615] width 397 height 40
click at [936, 302] on div "Title Mr Ms Mrs Dr [PERSON_NAME] First Name [PERSON_NAME] Surname [PERSON_NAME]…" at bounding box center [784, 404] width 845 height 5377
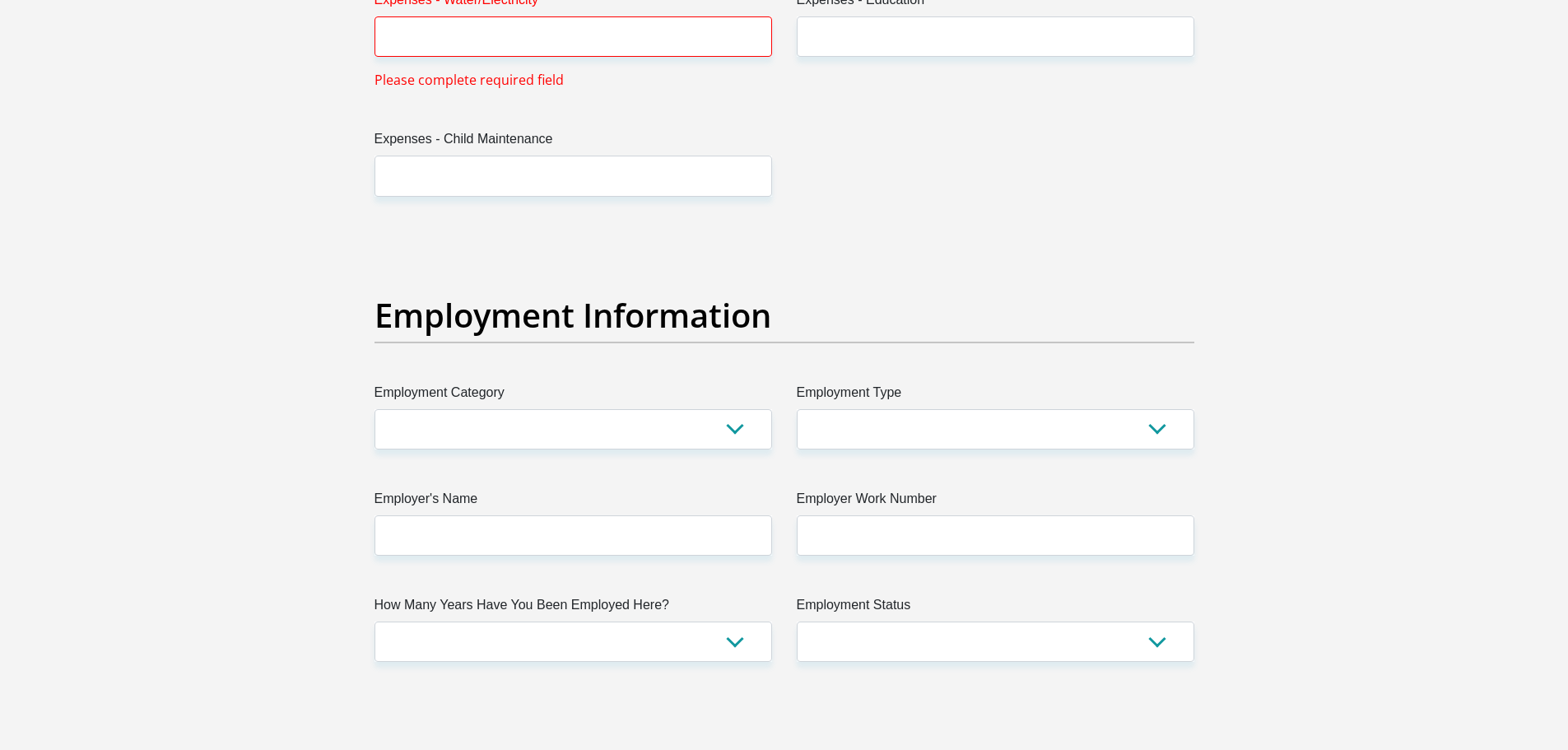
scroll to position [2789, 0]
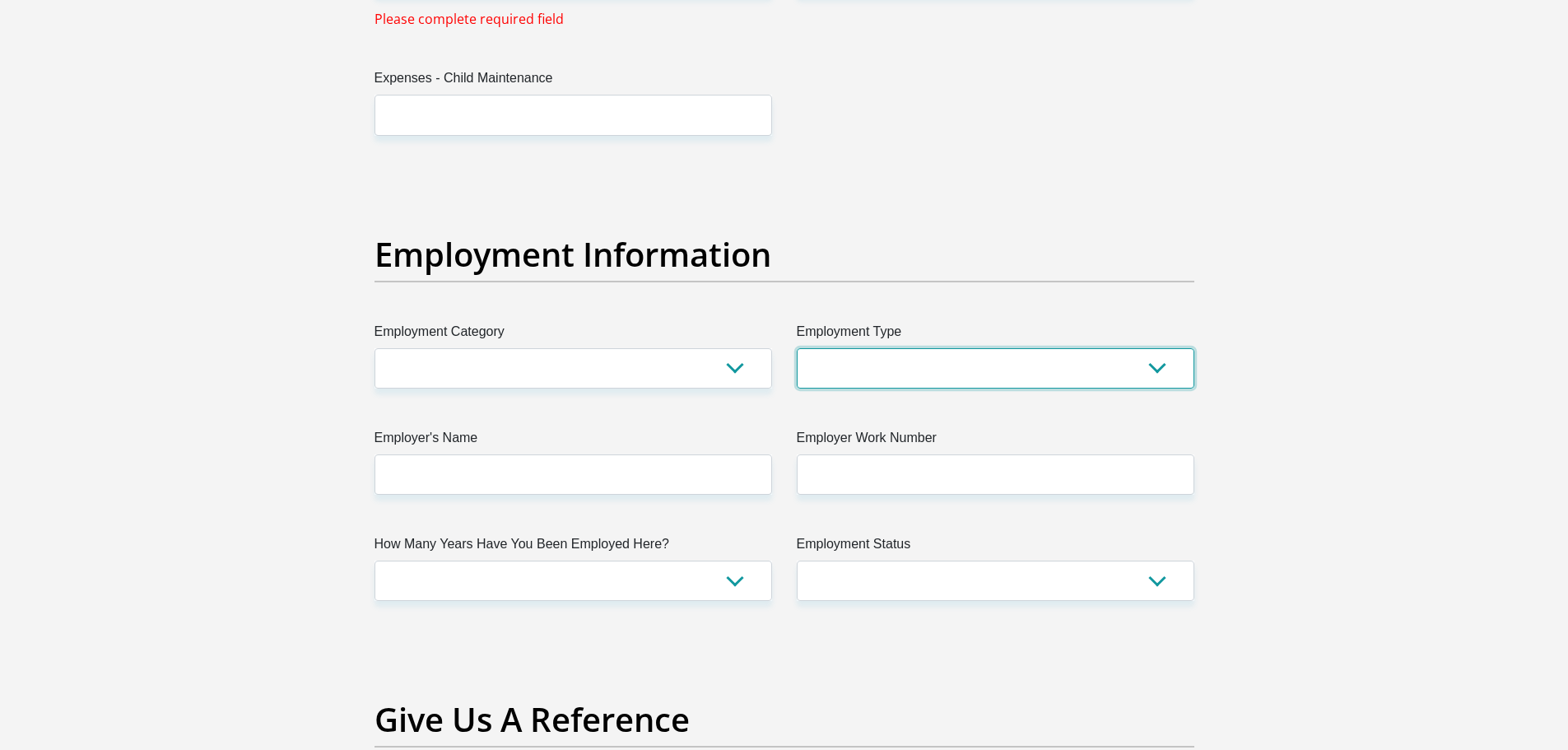
click at [924, 361] on select "College/Lecturer Craft Seller Creative Driver Executive Farmer Forces - Non Com…" at bounding box center [995, 368] width 397 height 40
click at [686, 411] on div "Title Mr Ms Mrs Dr [PERSON_NAME] First Name [PERSON_NAME] Surname [PERSON_NAME]…" at bounding box center [784, 157] width 845 height 5377
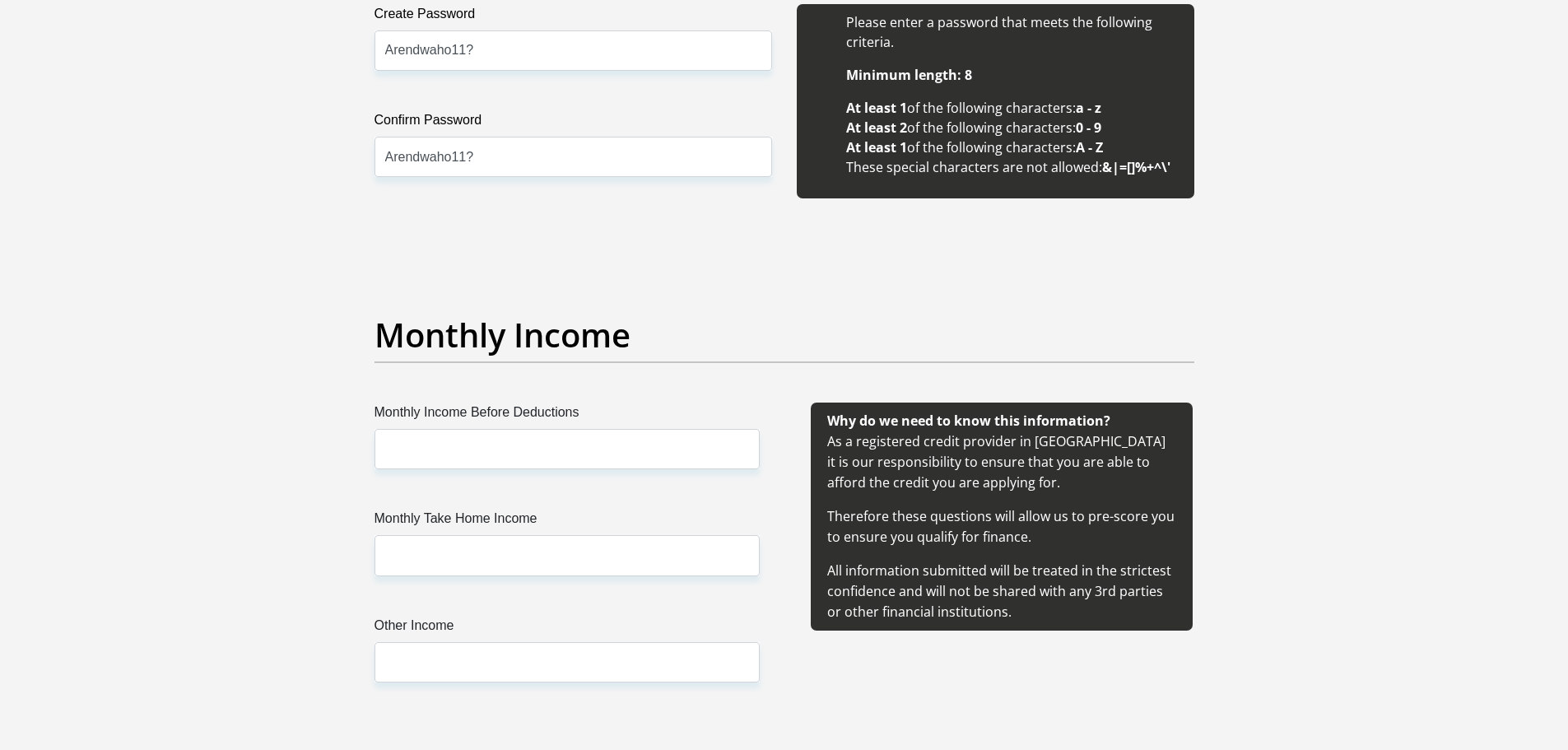
scroll to position [1636, 0]
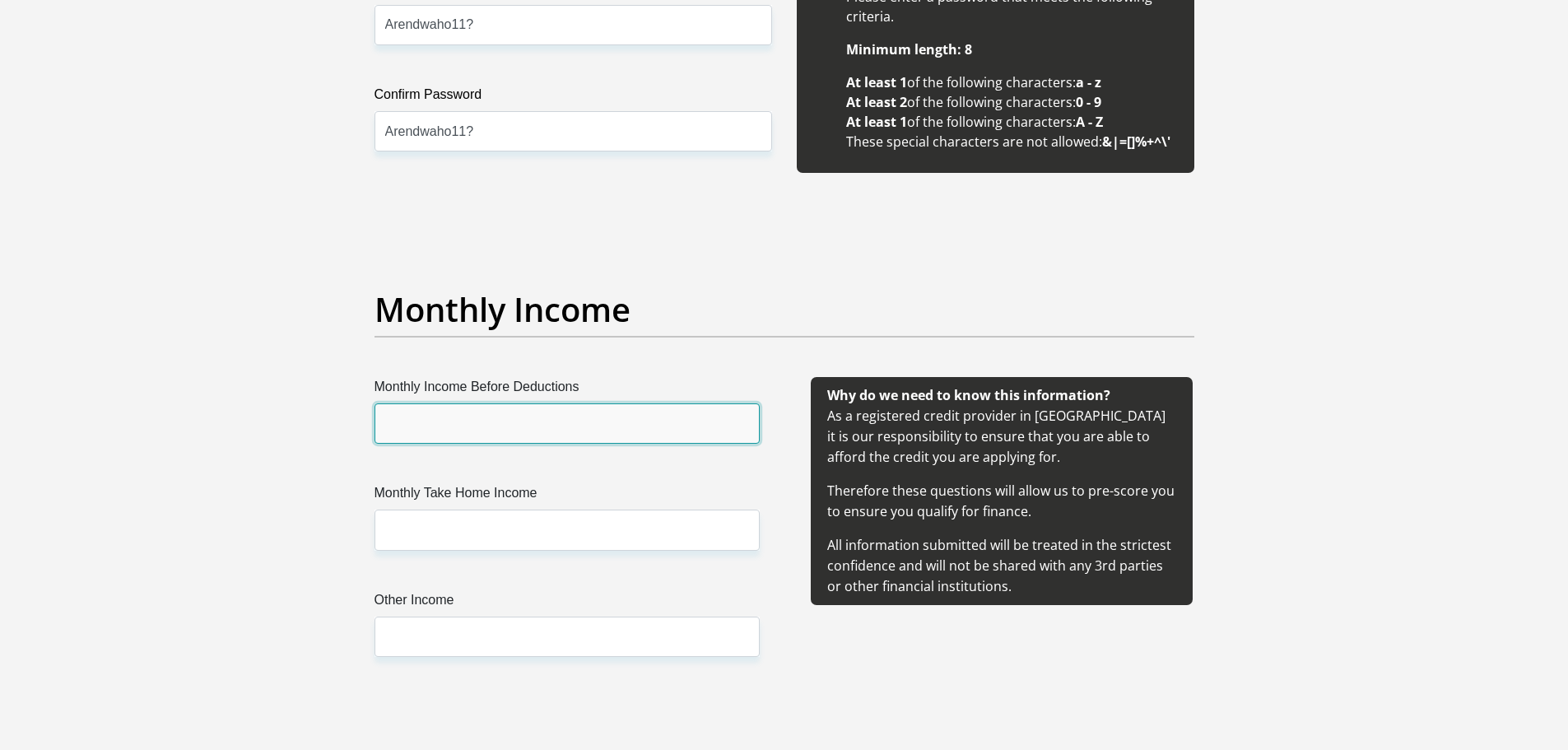
click at [592, 434] on input "Monthly Income Before Deductions" at bounding box center [567, 424] width 385 height 40
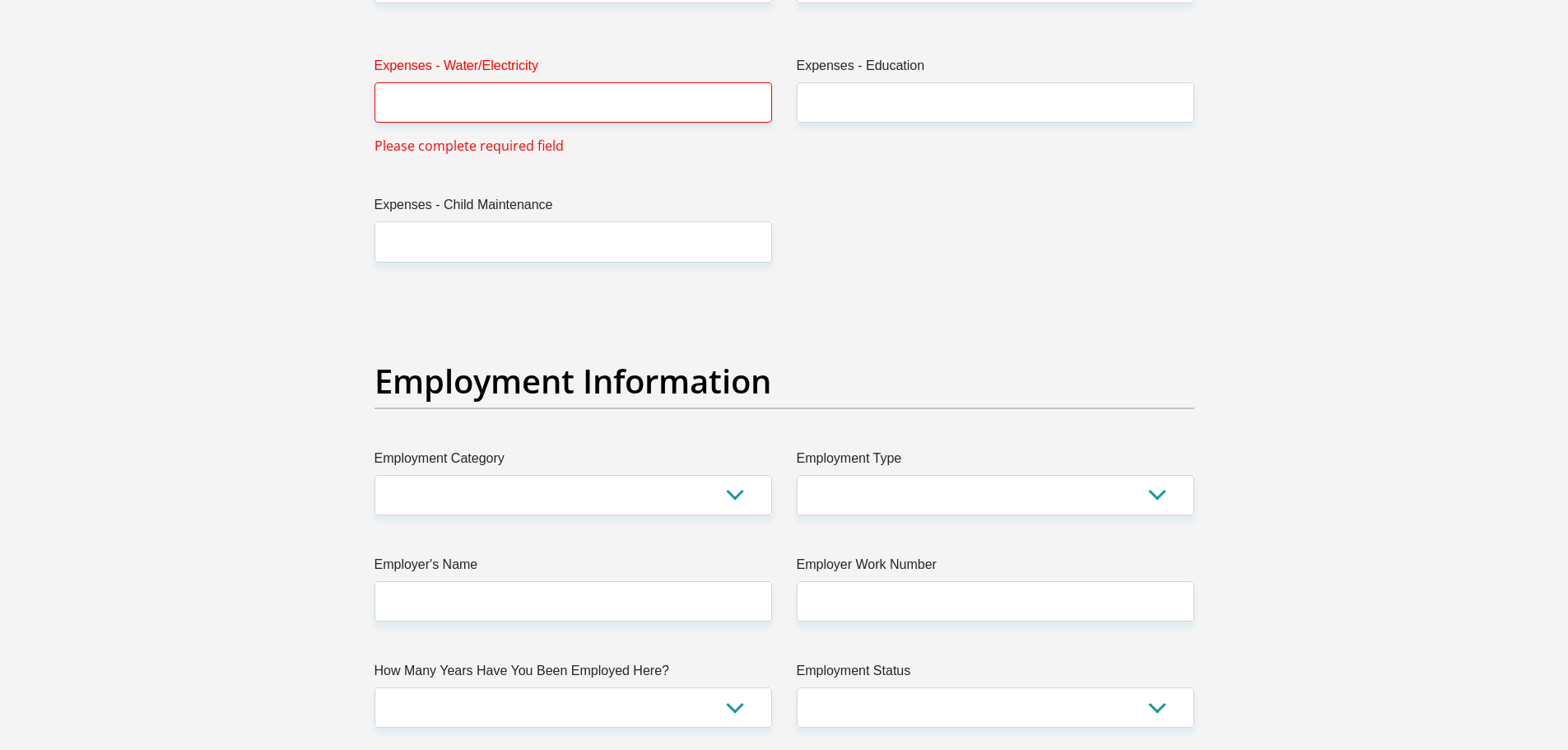
scroll to position [2707, 0]
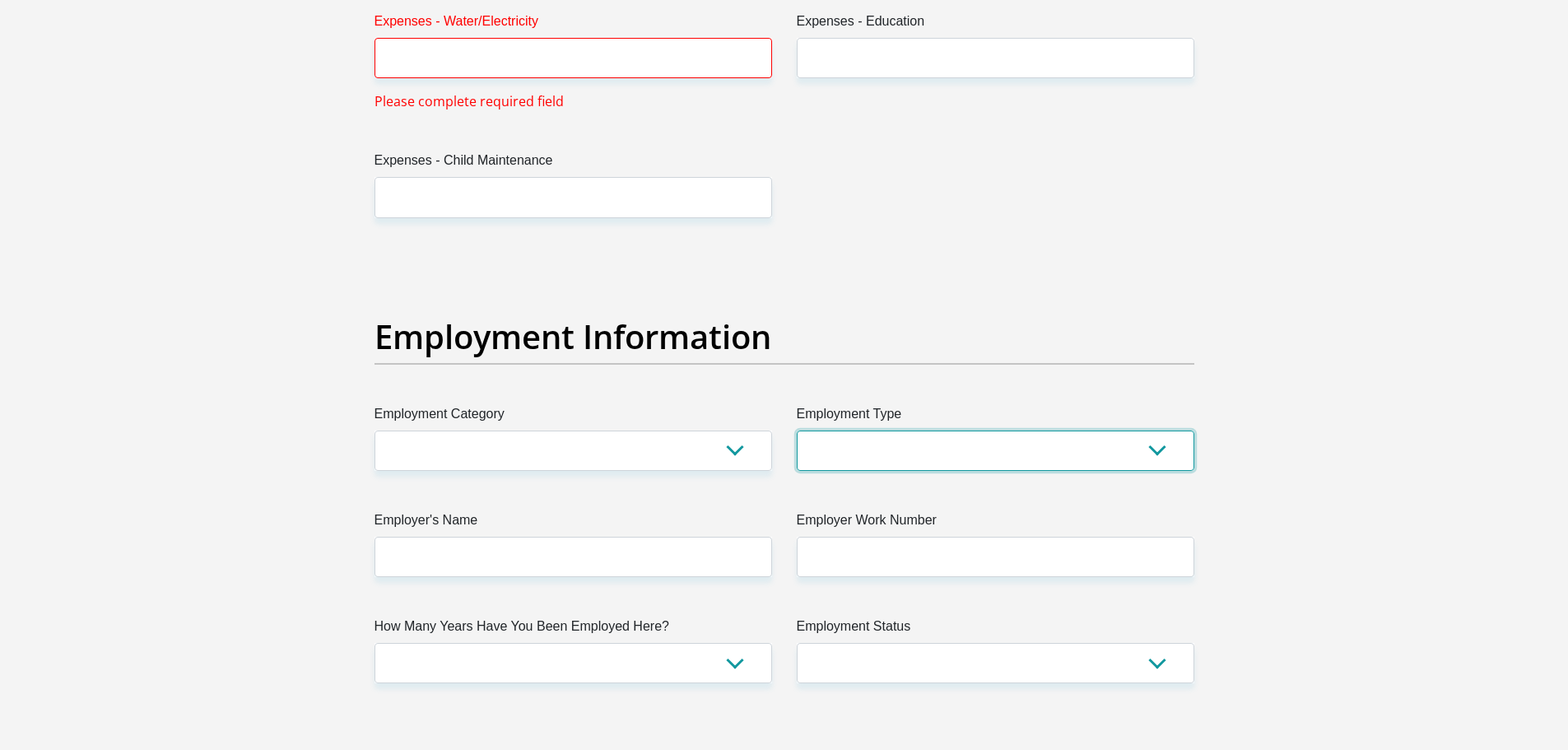
click at [963, 448] on select "College/Lecturer Craft Seller Creative Driver Executive Farmer Forces - Non Com…" at bounding box center [995, 451] width 397 height 40
select select "Self-Employed"
click at [796, 431] on select "College/Lecturer Craft Seller Creative Driver Executive Farmer Forces - Non Com…" at bounding box center [995, 451] width 397 height 40
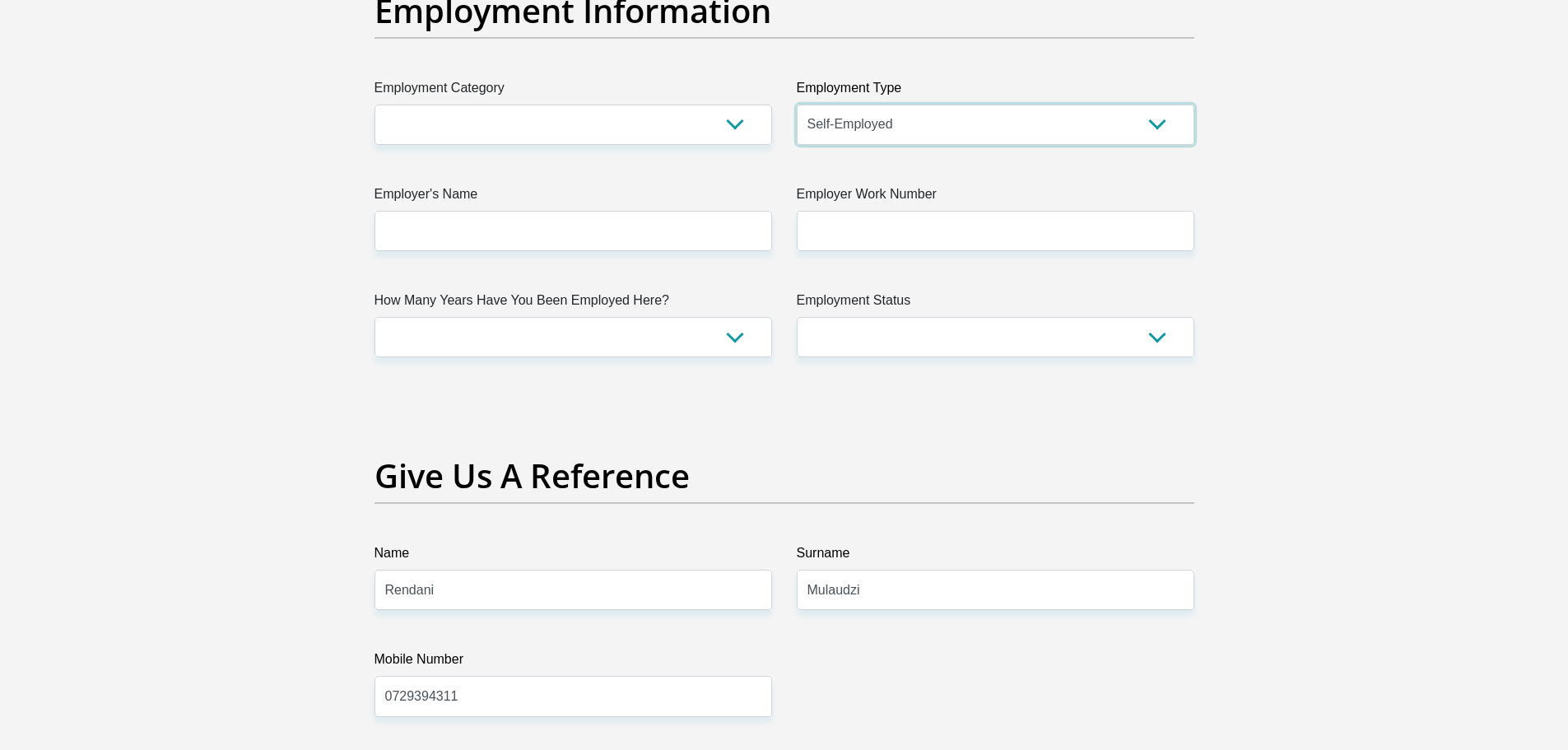
scroll to position [3036, 0]
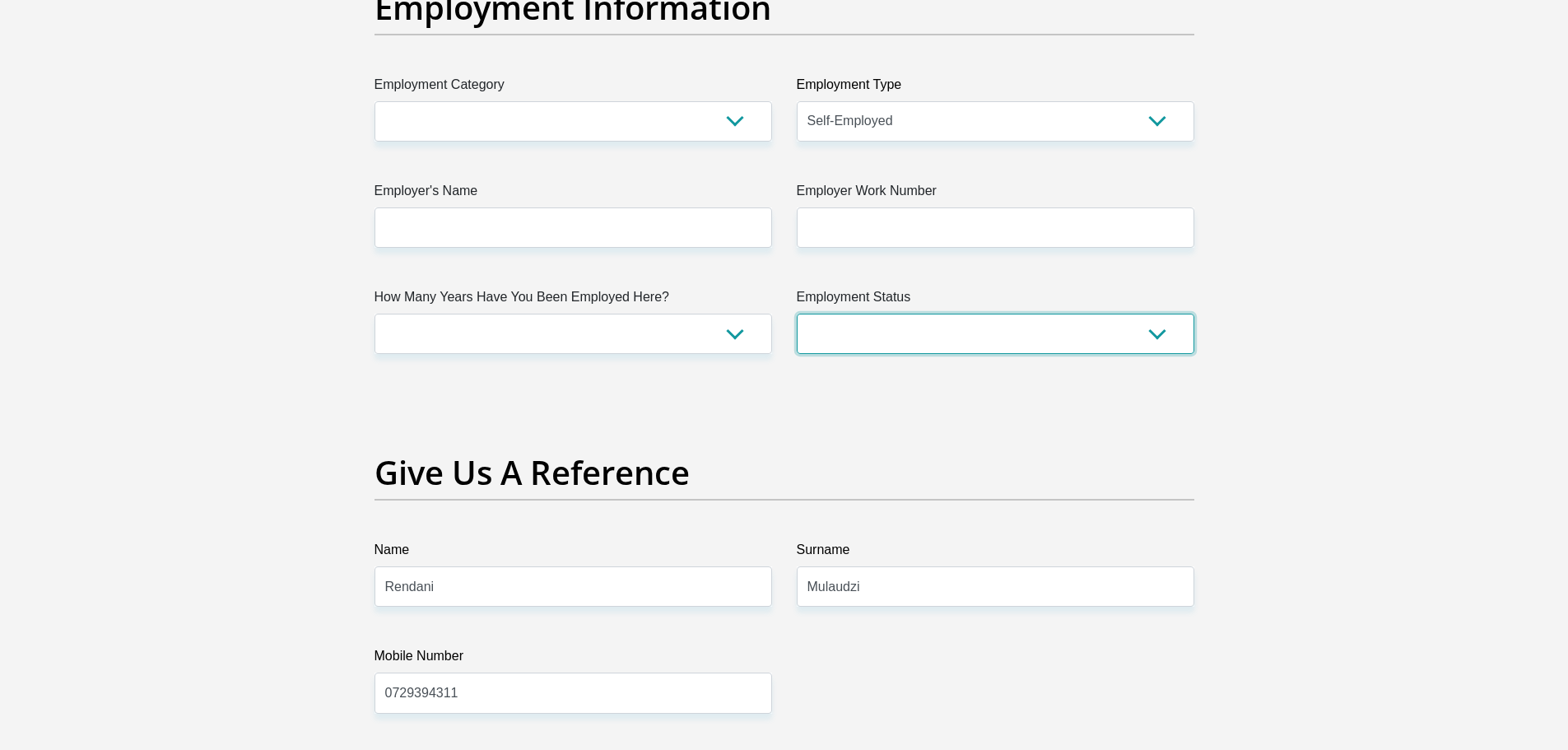
click at [846, 346] on select "Permanent/Full-time Part-time/Casual [DEMOGRAPHIC_DATA] Worker Self-Employed Ho…" at bounding box center [995, 334] width 397 height 40
select select "4"
click at [796, 314] on select "Permanent/Full-time Part-time/Casual [DEMOGRAPHIC_DATA] Worker Self-Employed Ho…" at bounding box center [995, 334] width 397 height 40
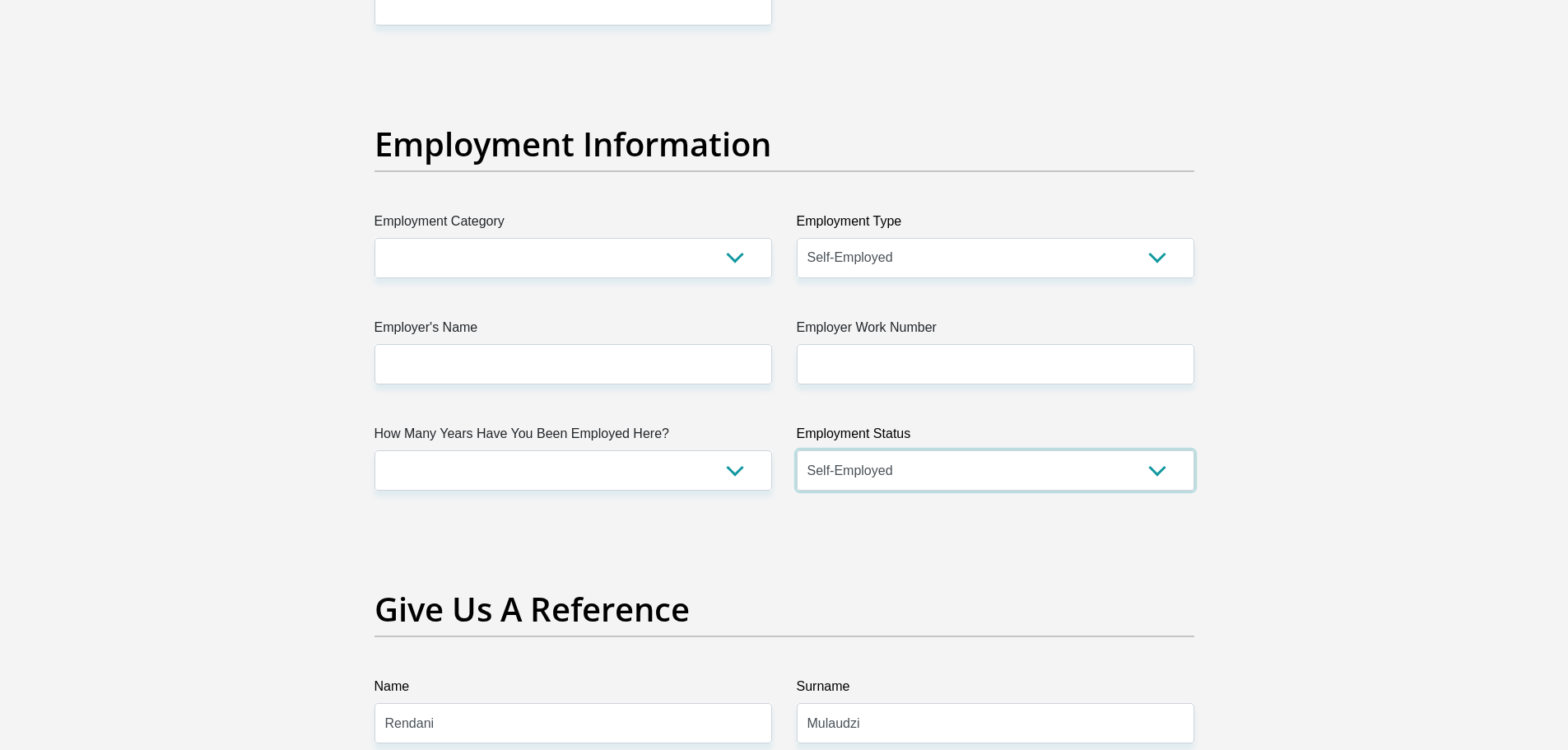
scroll to position [2872, 0]
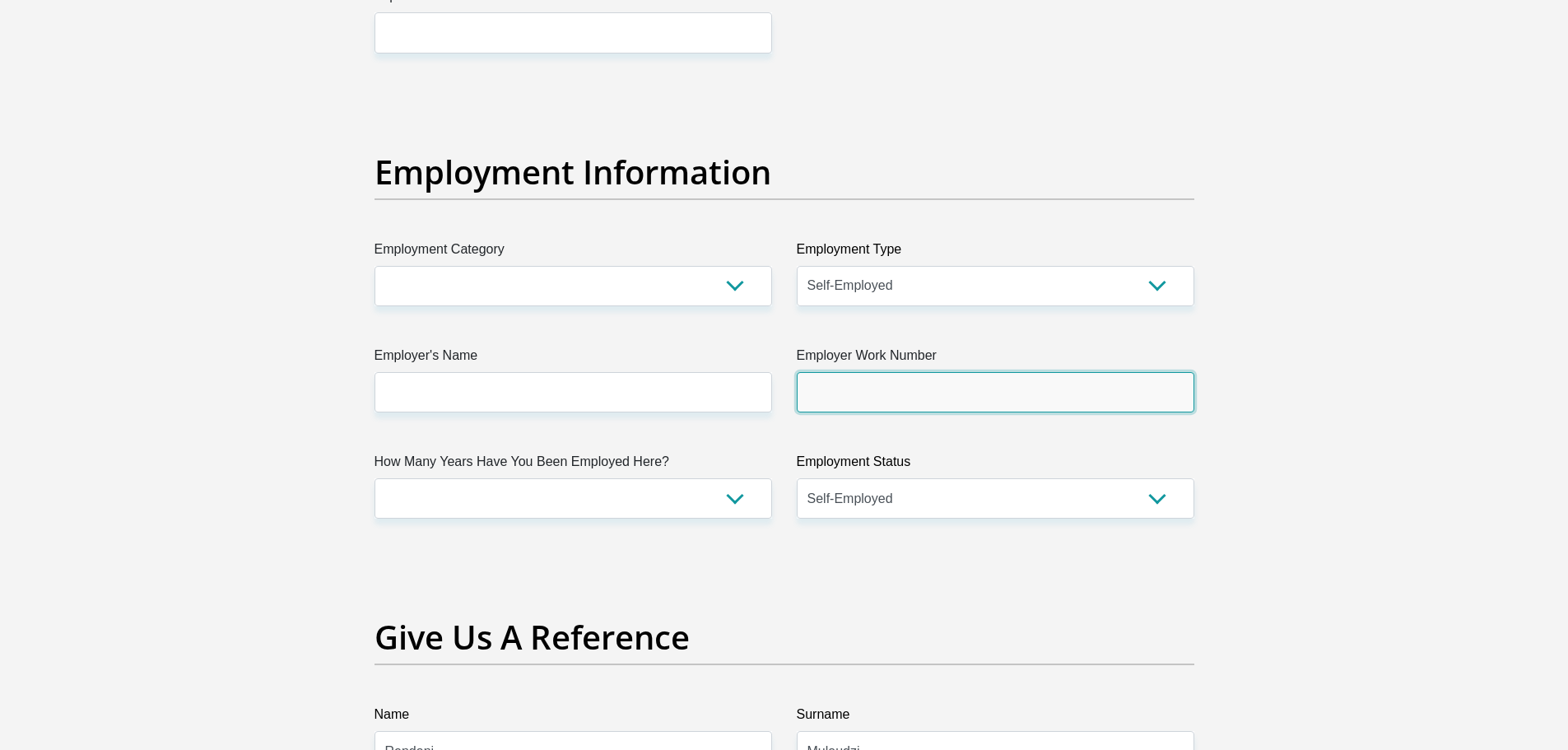
click at [865, 391] on input "Employer Work Number" at bounding box center [995, 392] width 397 height 40
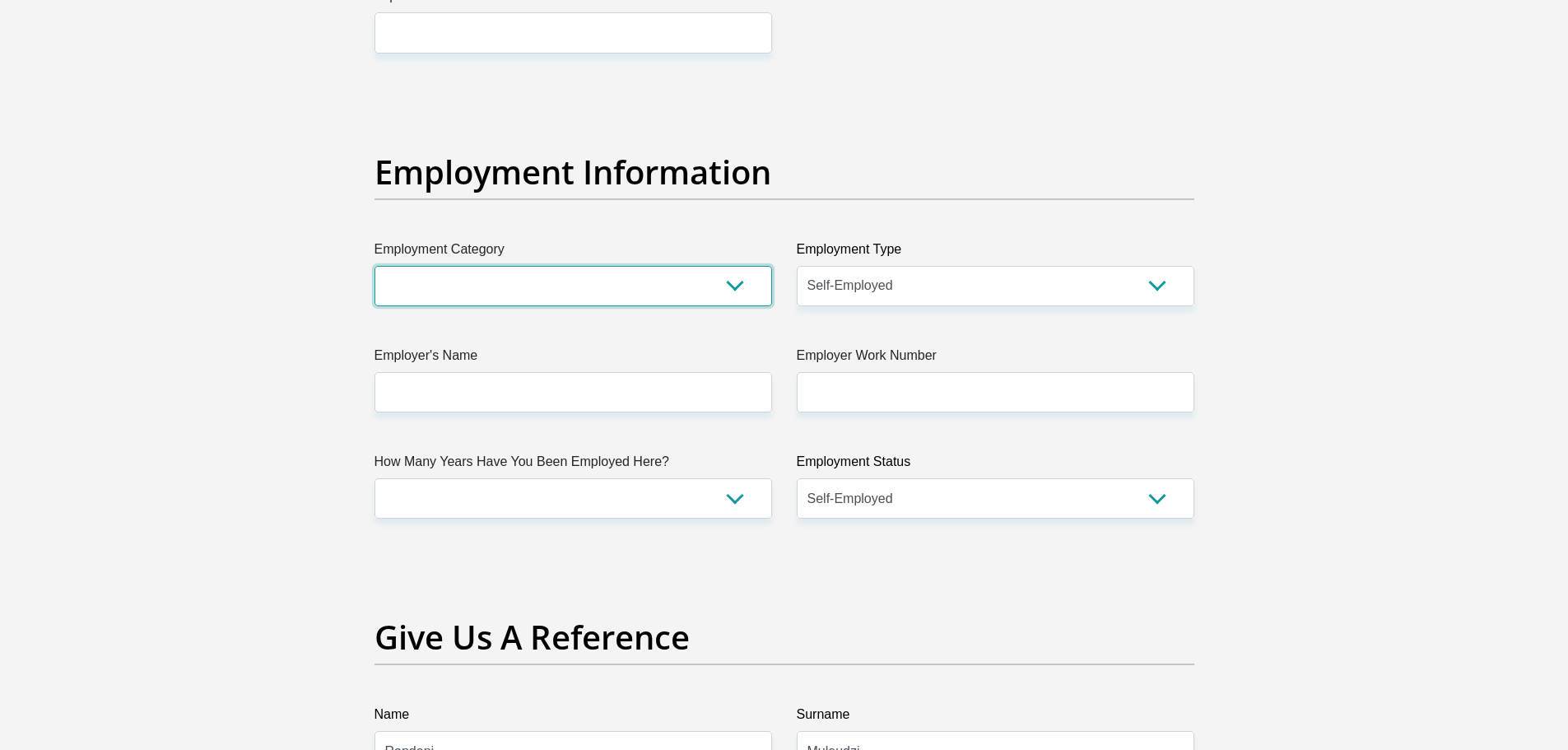
click at [735, 286] on select "AGRICULTURE ALCOHOL & TOBACCO CONSTRUCTION MATERIALS METALLURGY EQUIPMENT FOR R…" at bounding box center [573, 286] width 397 height 40
click at [1037, 162] on h2 "Employment Information" at bounding box center [784, 171] width 820 height 40
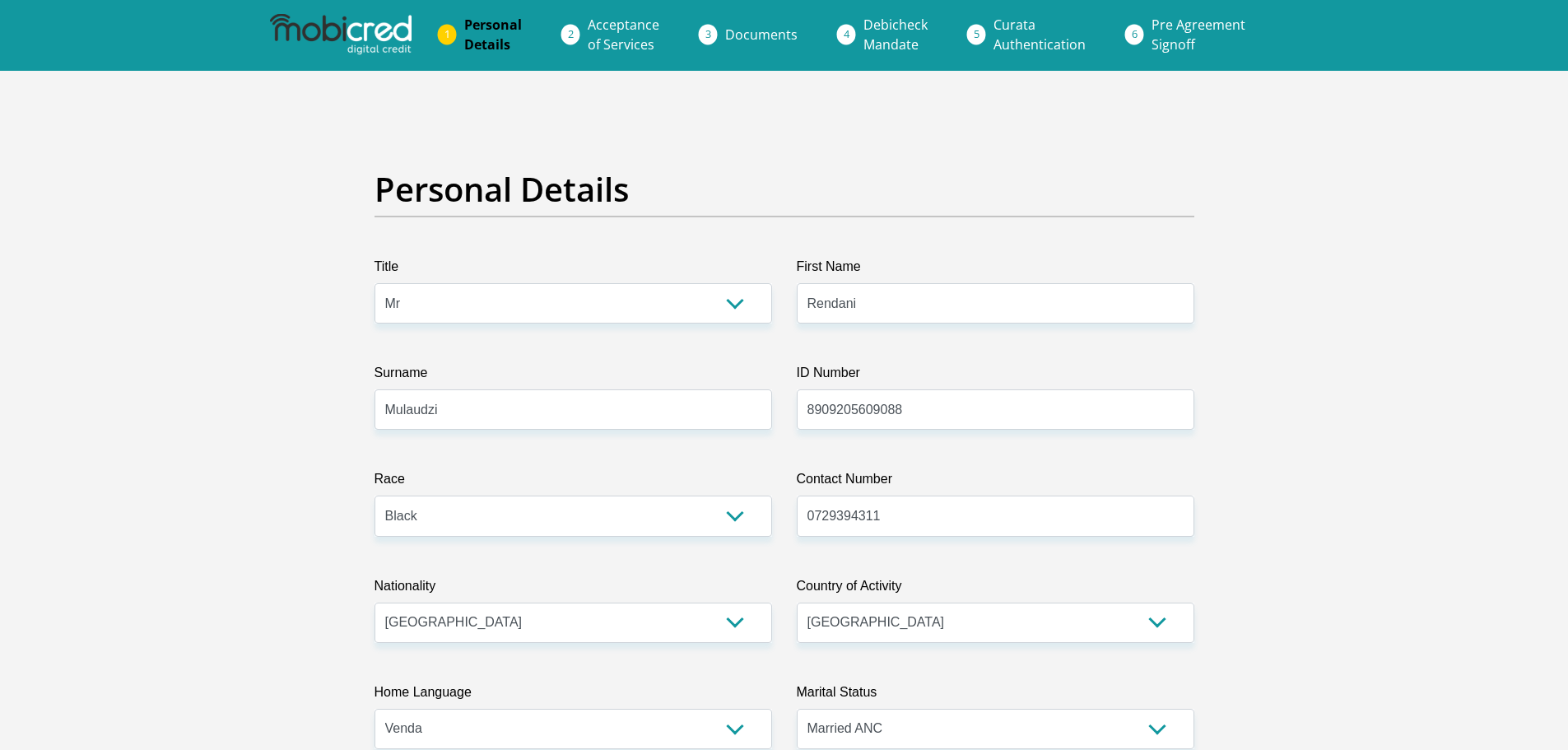
scroll to position [0, 0]
